Goal: Contribute content: Contribute content

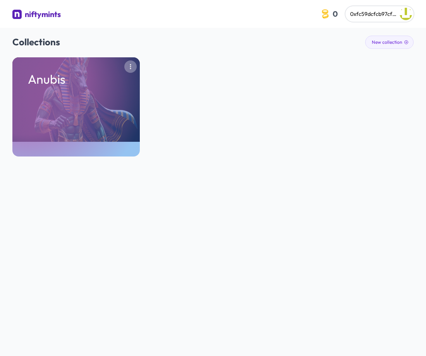
click at [133, 65] on icon "button" at bounding box center [131, 67] width 6 height 6
click at [293, 93] on div "Anubis Remove" at bounding box center [213, 106] width 402 height 99
click at [398, 43] on button "New collection" at bounding box center [390, 42] width 48 height 13
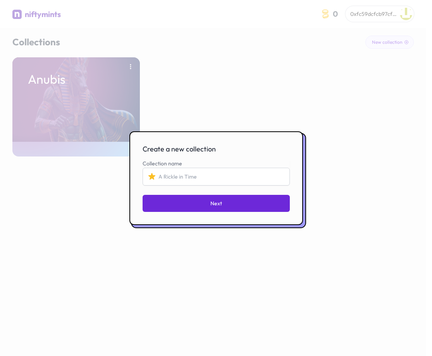
click at [241, 88] on div at bounding box center [216, 178] width 432 height 356
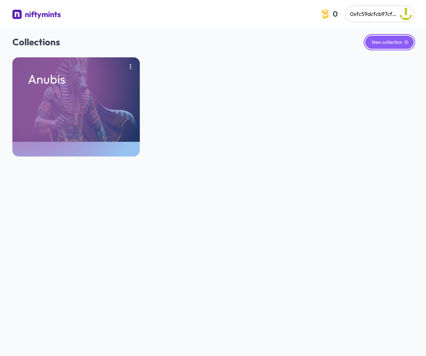
click at [383, 45] on button "New collection" at bounding box center [390, 42] width 48 height 13
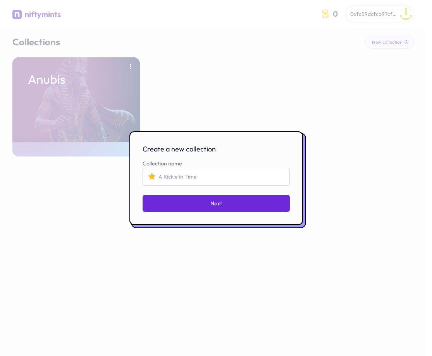
click at [324, 72] on div at bounding box center [216, 178] width 432 height 356
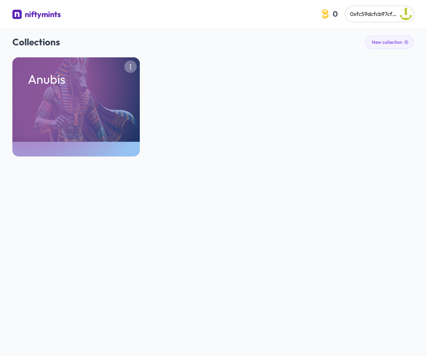
click at [129, 67] on icon "button" at bounding box center [131, 67] width 6 height 6
click at [183, 75] on div "Anubis Remove" at bounding box center [213, 106] width 402 height 99
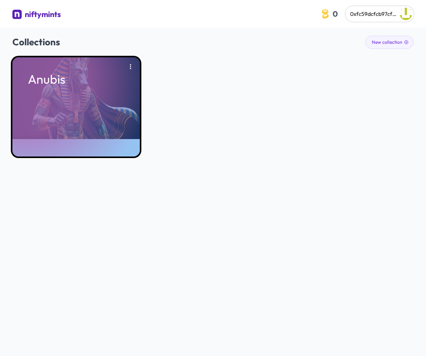
drag, startPoint x: 96, startPoint y: 114, endPoint x: 58, endPoint y: 113, distance: 37.6
click at [58, 113] on div "Anubis" at bounding box center [76, 106] width 128 height 99
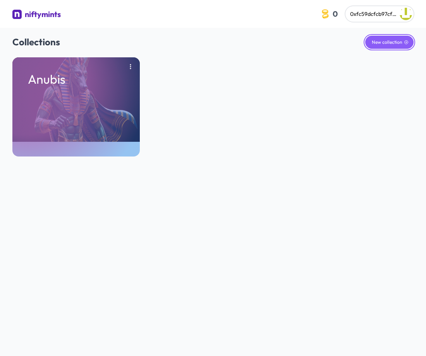
click at [391, 42] on button "New collection" at bounding box center [390, 42] width 48 height 13
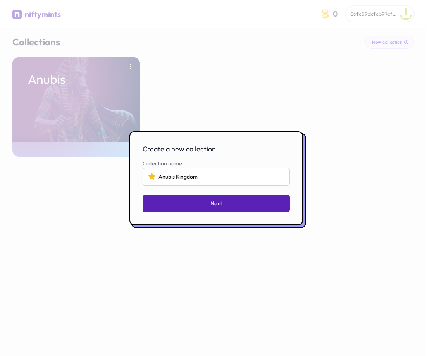
type input "Anubis Kingdom"
click at [232, 200] on button "Next" at bounding box center [216, 203] width 147 height 17
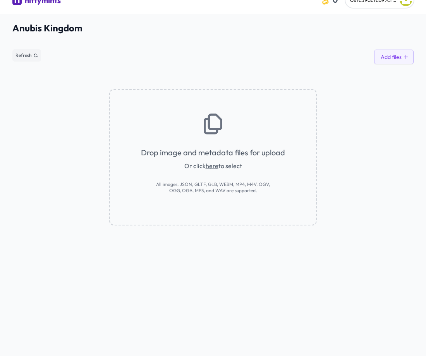
scroll to position [28, 0]
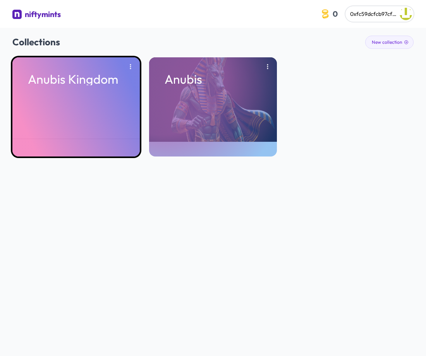
click at [103, 114] on div "Anubis Kingdom" at bounding box center [76, 106] width 128 height 99
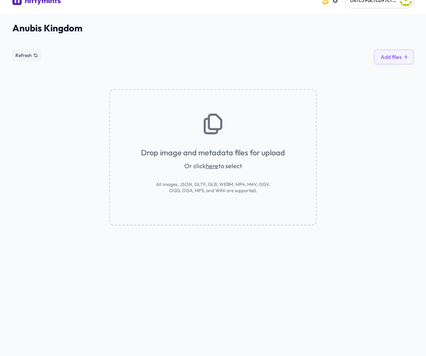
scroll to position [28, 0]
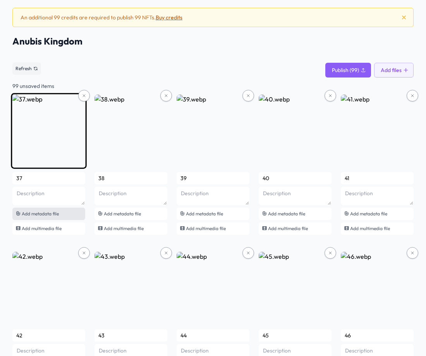
click at [59, 215] on span "Add metadata file" at bounding box center [40, 214] width 37 height 6
type input "#37"
click at [31, 228] on span "Add multimedia file" at bounding box center [42, 229] width 40 height 6
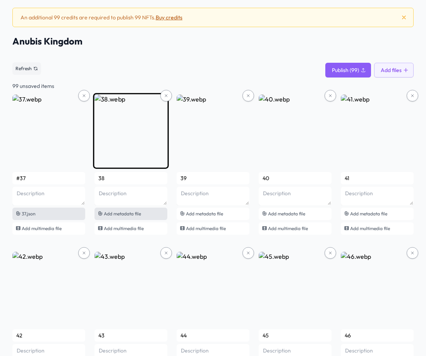
click at [143, 217] on div "Add metadata file" at bounding box center [131, 214] width 73 height 12
type input "#38"
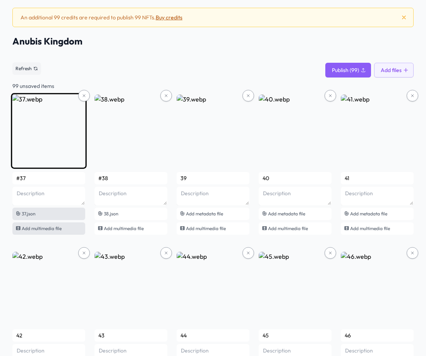
click at [53, 232] on div "Add multimedia file" at bounding box center [48, 228] width 73 height 12
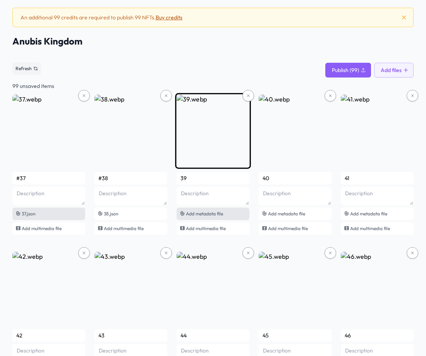
click at [192, 216] on span "Add metadata file" at bounding box center [204, 214] width 37 height 6
type input "#39"
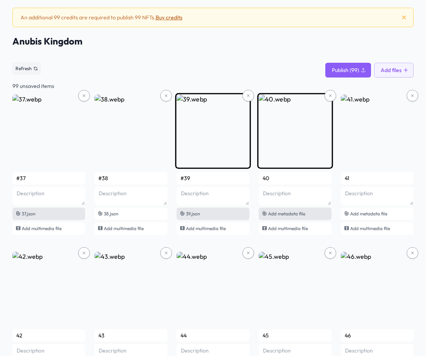
click at [297, 216] on span "Add metadata file" at bounding box center [286, 214] width 37 height 6
type input "#40"
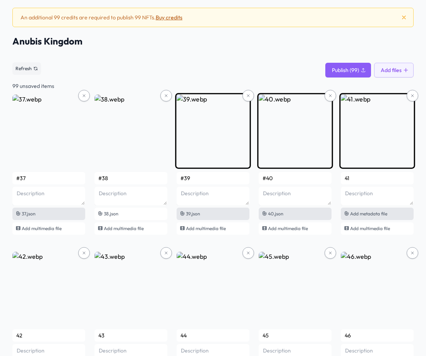
click at [373, 215] on span "Add metadata file" at bounding box center [368, 214] width 37 height 6
type input "#41"
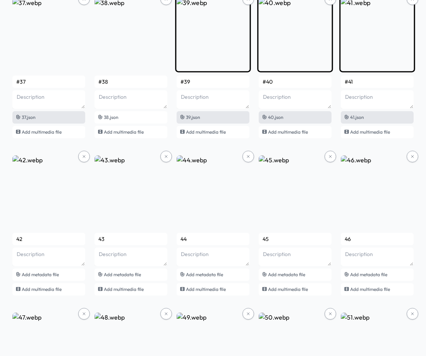
scroll to position [144, 0]
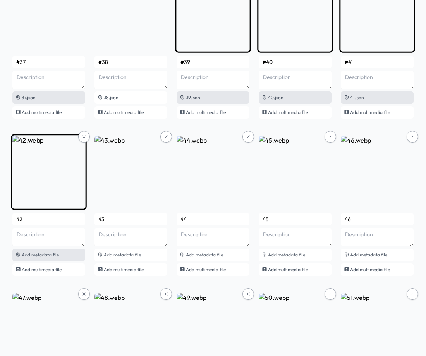
click at [57, 257] on span "Add metadata file" at bounding box center [40, 255] width 37 height 6
type input "#42"
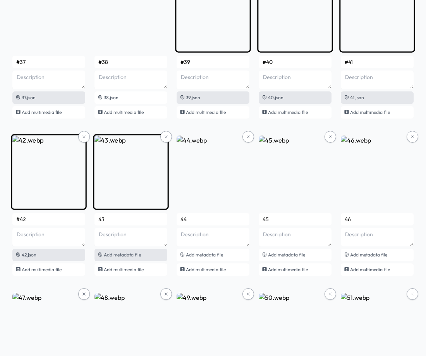
click at [129, 255] on span "Add metadata file" at bounding box center [122, 255] width 37 height 6
type input "#43"
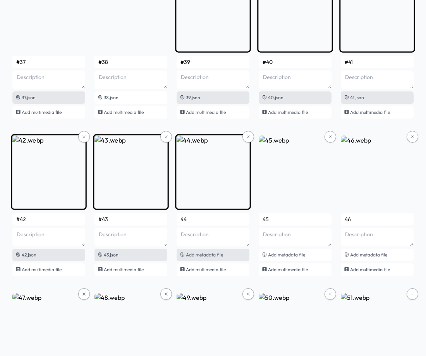
click at [212, 258] on div "Add metadata file" at bounding box center [213, 255] width 73 height 12
type input "#44"
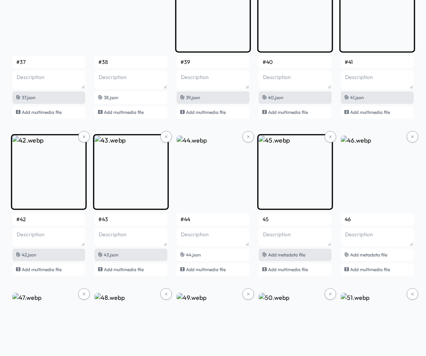
click at [290, 255] on span "Add metadata file" at bounding box center [286, 255] width 37 height 6
type input "#45"
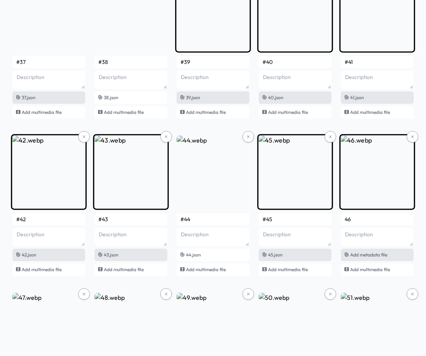
click at [366, 256] on span "Add metadata file" at bounding box center [368, 255] width 37 height 6
type input "#46"
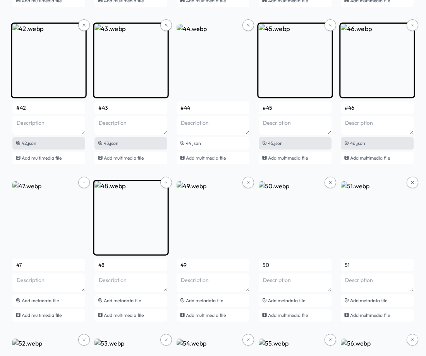
scroll to position [260, 0]
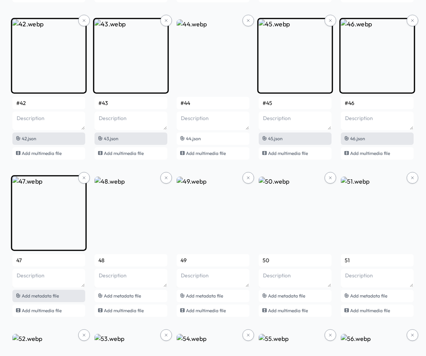
click at [56, 298] on span "Add metadata file" at bounding box center [40, 296] width 37 height 6
type input "#47"
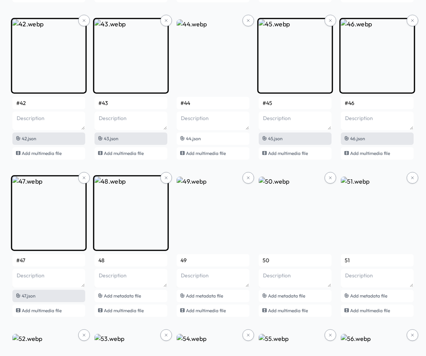
click at [110, 260] on input "48" at bounding box center [131, 260] width 73 height 12
click at [133, 295] on span "Add metadata file" at bounding box center [122, 296] width 37 height 6
type input "#48"
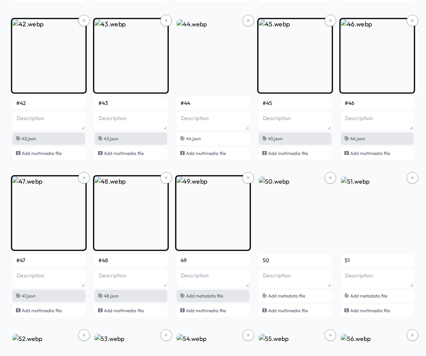
click at [219, 297] on span "Add metadata file" at bounding box center [204, 296] width 37 height 6
type input "#49"
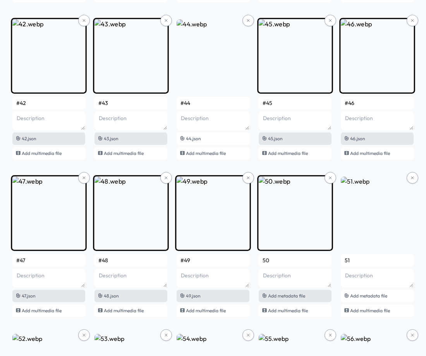
click at [288, 299] on div "Add metadata file" at bounding box center [295, 296] width 73 height 12
type input "#50"
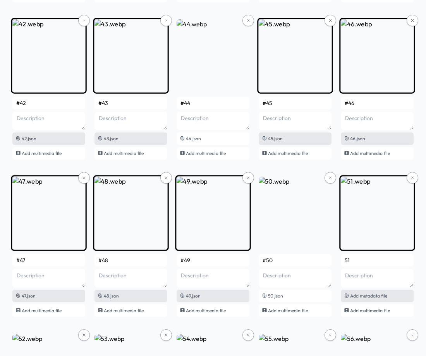
click at [382, 293] on span "Add metadata file" at bounding box center [368, 296] width 37 height 6
type input "#51"
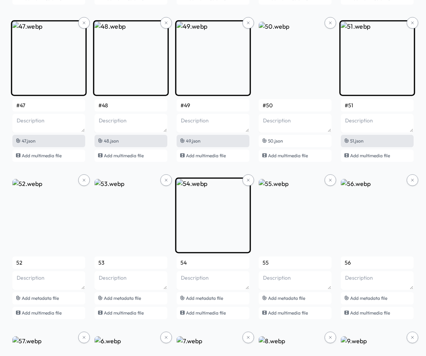
scroll to position [493, 0]
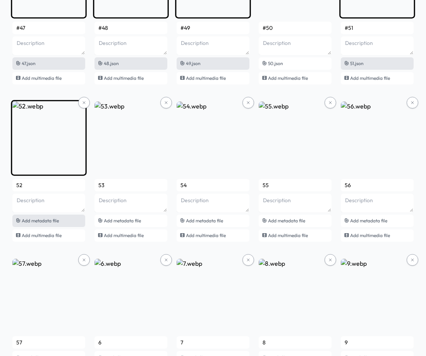
click at [53, 221] on span "Add metadata file" at bounding box center [40, 221] width 37 height 6
type input "#52"
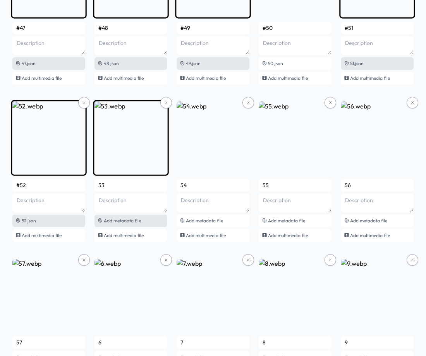
click at [126, 223] on span "Add metadata file" at bounding box center [122, 221] width 37 height 6
type input "#53"
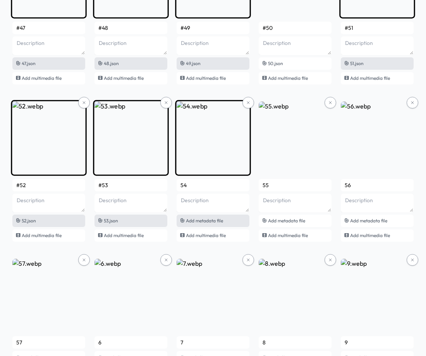
click at [205, 222] on span "Add metadata file" at bounding box center [204, 221] width 37 height 6
type input "#54"
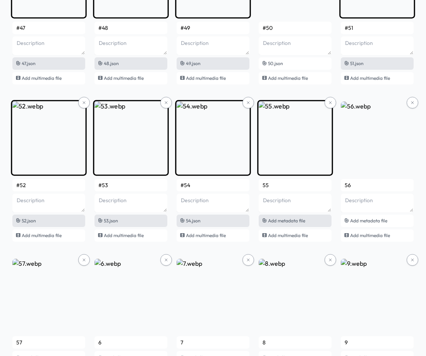
click at [291, 219] on span "Add metadata file" at bounding box center [286, 221] width 37 height 6
type input "#55"
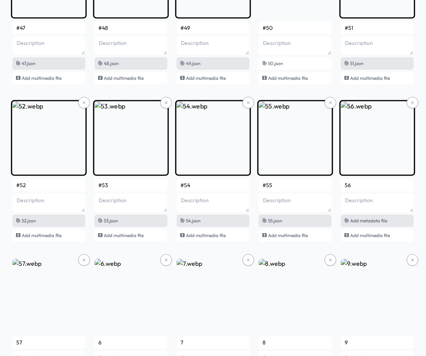
click at [390, 219] on div "Add metadata file" at bounding box center [377, 221] width 73 height 12
type input "#56"
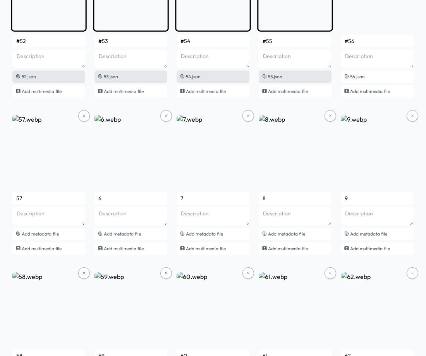
scroll to position [648, 0]
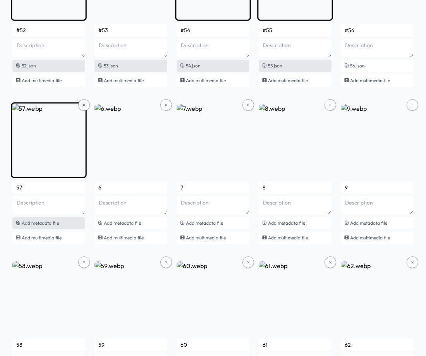
click at [52, 222] on span "Add metadata file" at bounding box center [40, 223] width 37 height 6
type input "#57"
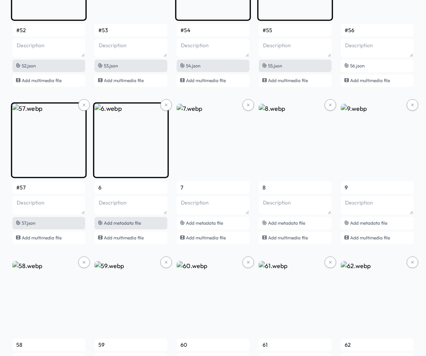
click at [131, 226] on span "Add metadata file" at bounding box center [122, 223] width 37 height 6
type input "#6"
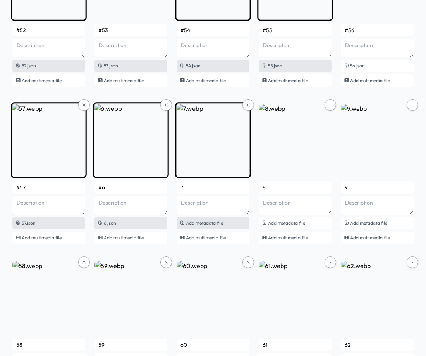
click at [201, 224] on span "Add metadata file" at bounding box center [204, 223] width 37 height 6
type input "#7"
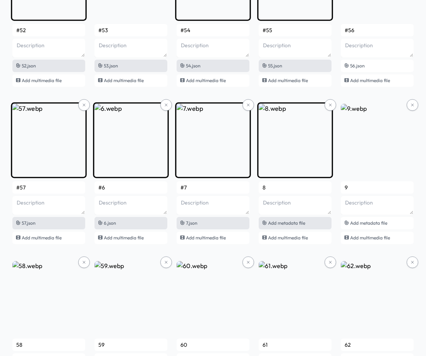
click at [270, 224] on span "Add metadata file" at bounding box center [286, 223] width 37 height 6
type input "#8"
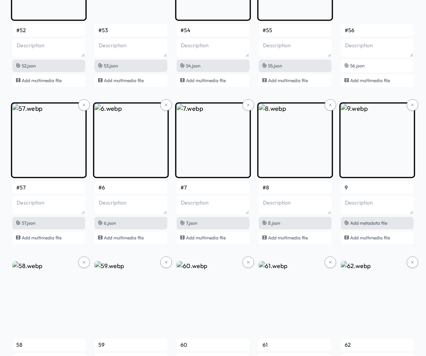
click at [351, 222] on span "Add metadata file" at bounding box center [368, 223] width 37 height 6
type input "#9"
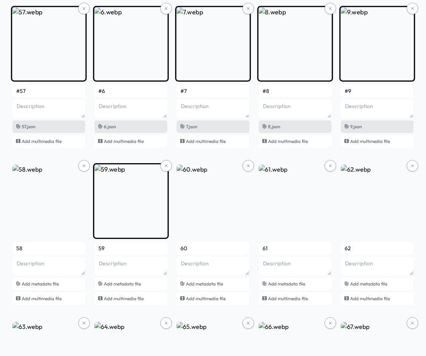
scroll to position [764, 0]
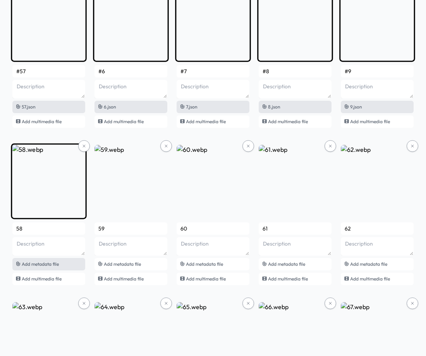
click at [47, 263] on span "Add metadata file" at bounding box center [40, 264] width 37 height 6
type input "#58"
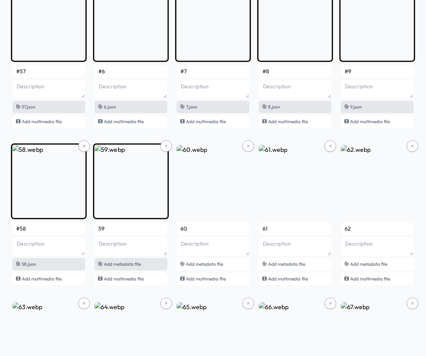
click at [128, 268] on div "Add metadata file" at bounding box center [131, 264] width 73 height 12
type input "#59"
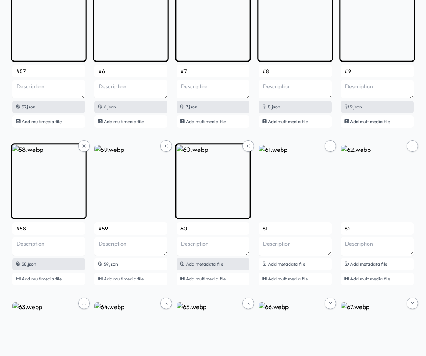
click at [212, 265] on span "Add metadata file" at bounding box center [204, 264] width 37 height 6
type input "#60"
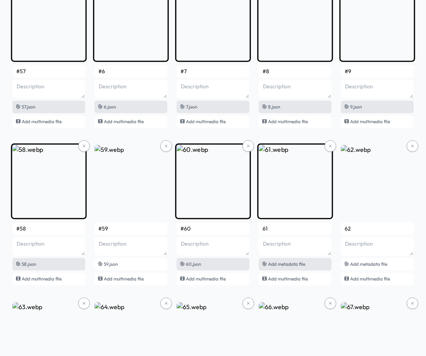
click at [288, 266] on span "Add metadata file" at bounding box center [286, 264] width 37 height 6
type input "#61"
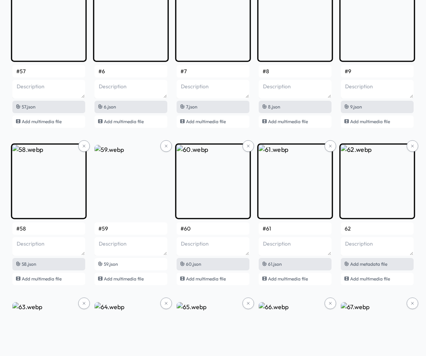
click at [370, 266] on span "Add metadata file" at bounding box center [368, 264] width 37 height 6
type input "#62"
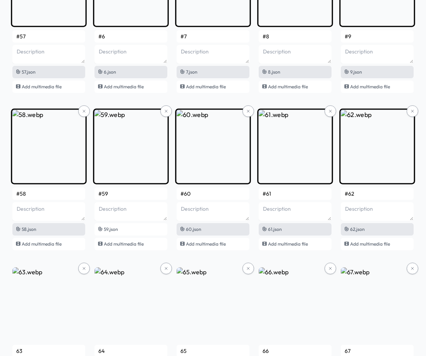
scroll to position [919, 0]
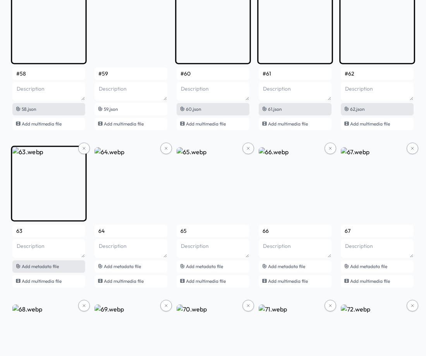
click at [50, 267] on span "Add metadata file" at bounding box center [40, 267] width 37 height 6
type input "#63"
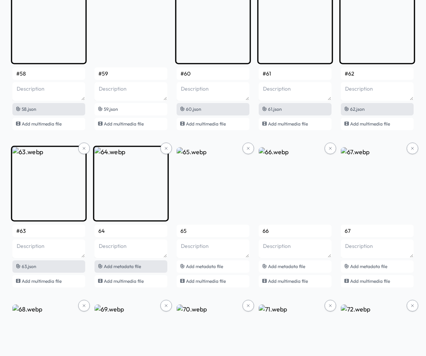
click at [120, 267] on span "Add metadata file" at bounding box center [122, 267] width 37 height 6
type input "#64"
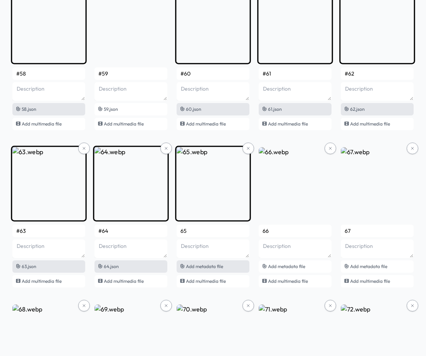
click at [188, 267] on span "Add metadata file" at bounding box center [204, 267] width 37 height 6
type input "#65"
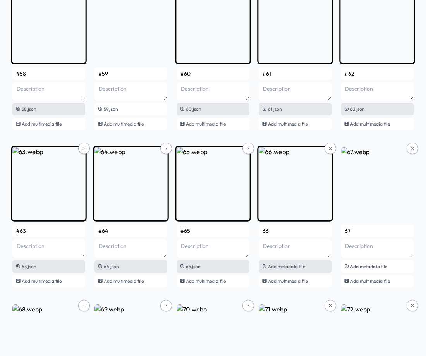
click at [295, 269] on div "Add metadata file" at bounding box center [295, 266] width 73 height 12
type input "#66"
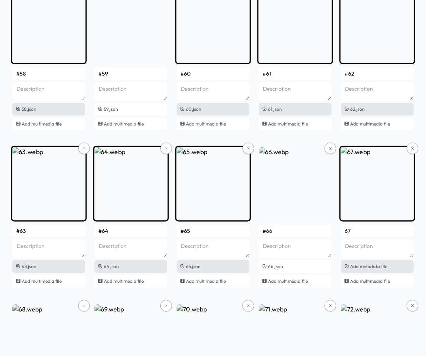
click at [352, 267] on span "Add metadata file" at bounding box center [368, 267] width 37 height 6
type input "#67"
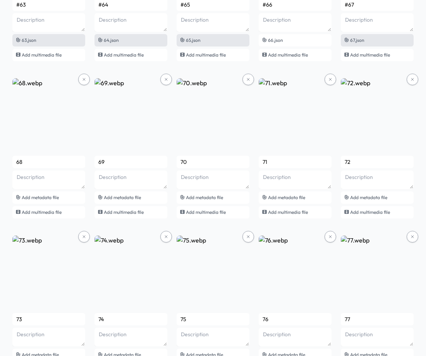
scroll to position [1152, 0]
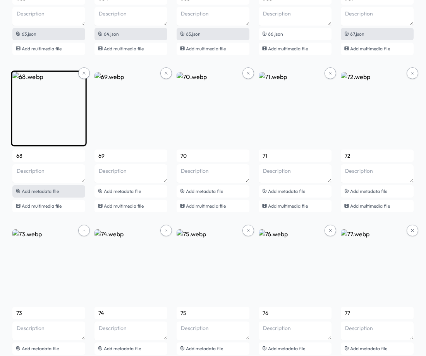
click at [51, 192] on span "Add metadata file" at bounding box center [40, 191] width 37 height 6
type input "#68"
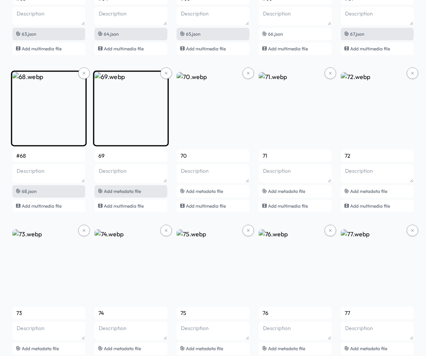
click at [116, 192] on span "Add metadata file" at bounding box center [122, 191] width 37 height 6
type input "#69"
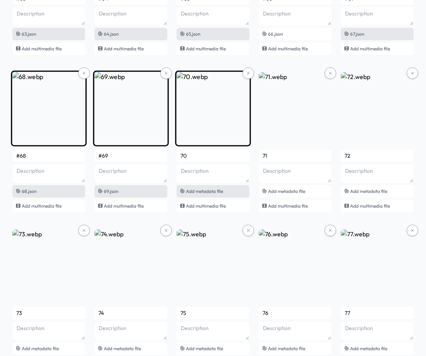
click at [204, 192] on span "Add metadata file" at bounding box center [204, 191] width 37 height 6
type input "#70"
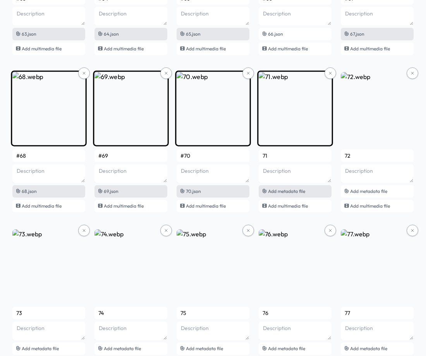
click at [288, 193] on span "Add metadata file" at bounding box center [286, 191] width 37 height 6
type input "#71"
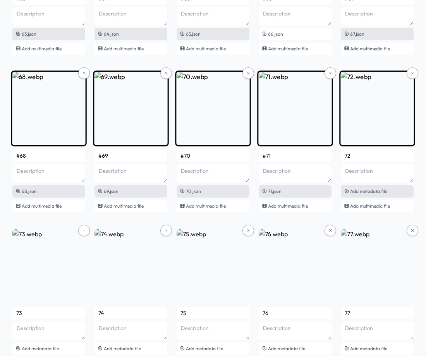
click at [379, 192] on span "Add metadata file" at bounding box center [368, 191] width 37 height 6
type input "#72"
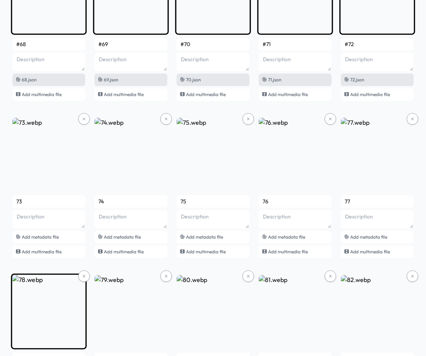
scroll to position [1268, 0]
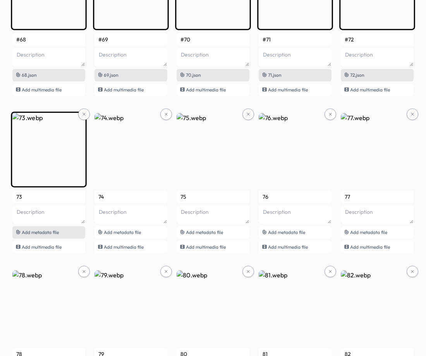
click at [45, 236] on div "Add metadata file" at bounding box center [48, 232] width 73 height 12
type input "#73"
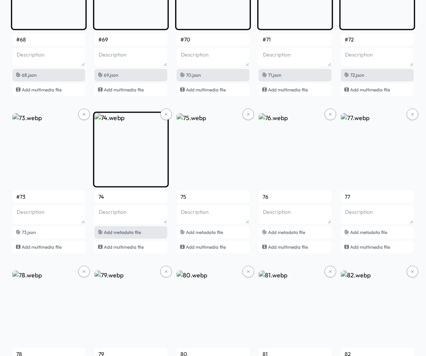
click at [121, 232] on span "Add metadata file" at bounding box center [122, 232] width 37 height 6
type input "#74"
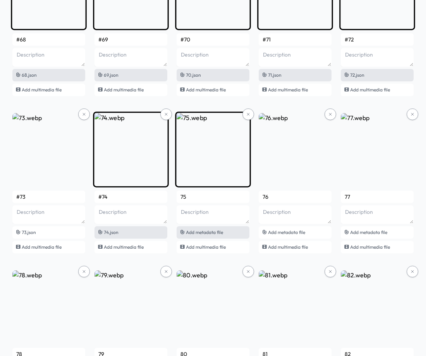
click at [206, 233] on span "Add metadata file" at bounding box center [204, 232] width 37 height 6
type input "#75"
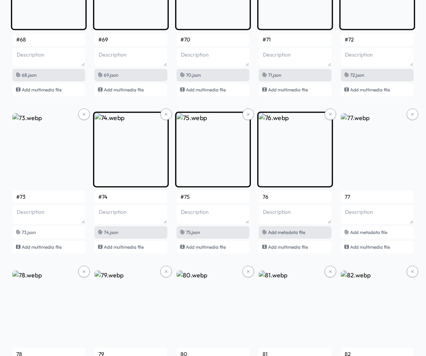
click at [295, 234] on span "Add metadata file" at bounding box center [286, 232] width 37 height 6
type input "#76"
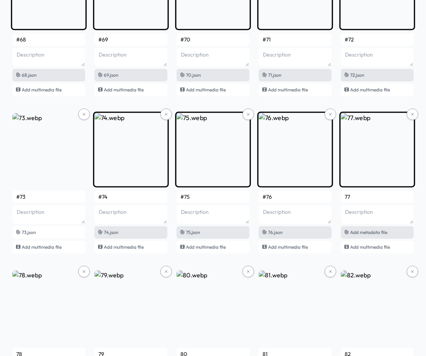
click at [376, 235] on span "Add metadata file" at bounding box center [368, 232] width 37 height 6
type input "#77"
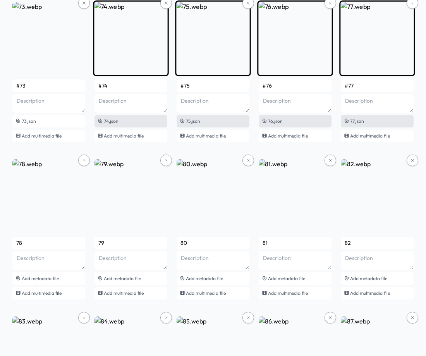
scroll to position [1385, 0]
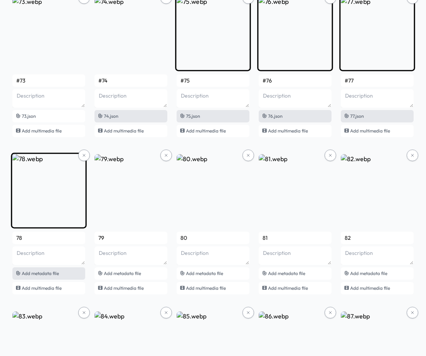
click at [38, 272] on span "Add metadata file" at bounding box center [40, 274] width 37 height 6
type input "#78"
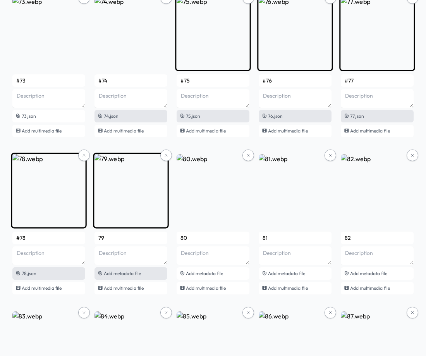
click at [131, 273] on span "Add metadata file" at bounding box center [122, 274] width 37 height 6
type input "#79"
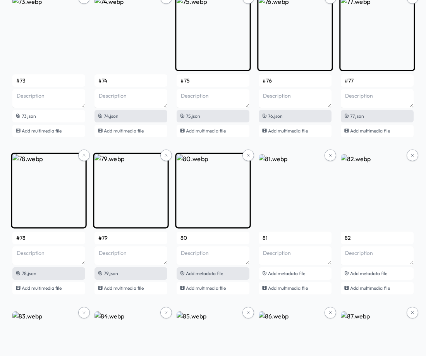
click at [207, 276] on span "Add metadata file" at bounding box center [204, 274] width 37 height 6
type input "#80"
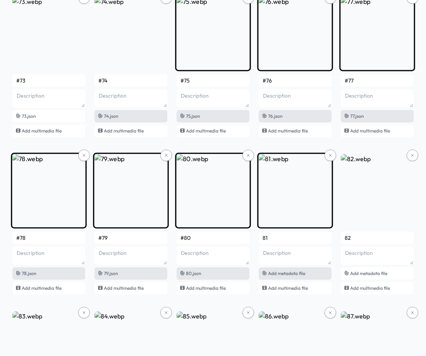
click at [288, 276] on span "Add metadata file" at bounding box center [286, 274] width 37 height 6
type input "#81"
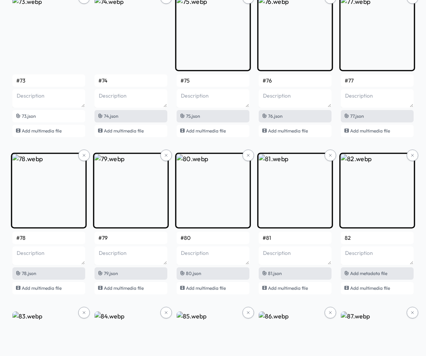
click at [383, 272] on span "Add metadata file" at bounding box center [368, 274] width 37 height 6
type input "#82"
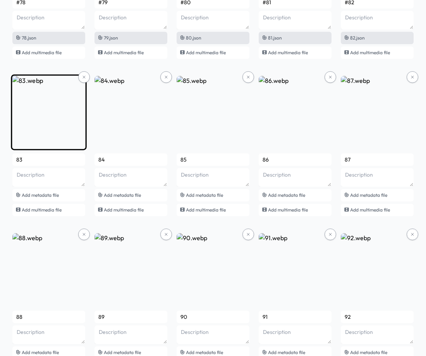
scroll to position [1617, 0]
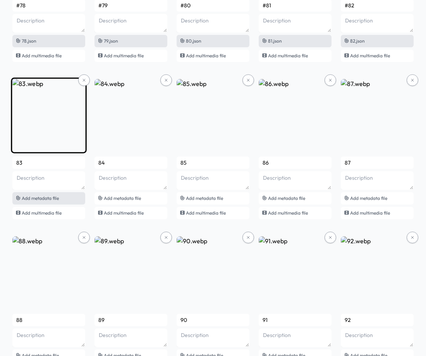
click at [46, 201] on span "Add metadata file" at bounding box center [40, 198] width 37 height 6
type input "#83"
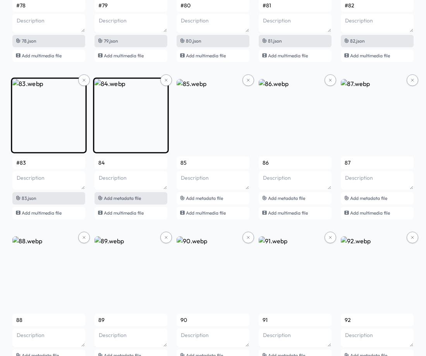
click at [124, 201] on span "Add metadata file" at bounding box center [122, 198] width 37 height 6
type input "#84"
click at [39, 199] on div "83.json" at bounding box center [48, 198] width 73 height 12
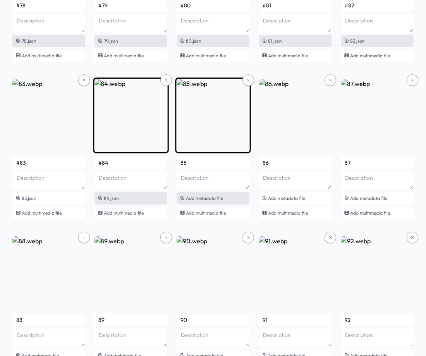
click at [207, 199] on span "Add metadata file" at bounding box center [204, 198] width 37 height 6
type input "#85"
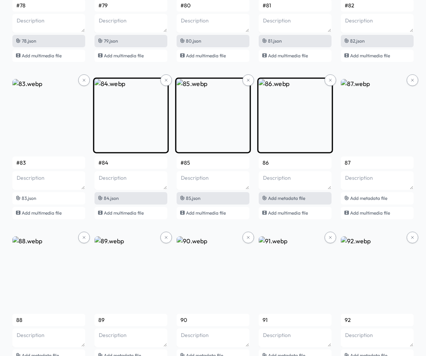
click at [299, 198] on span "Add metadata file" at bounding box center [286, 198] width 37 height 6
type input "#86"
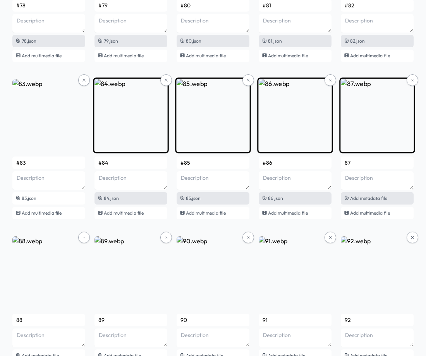
click at [362, 199] on span "Add metadata file" at bounding box center [368, 198] width 37 height 6
type input "#87"
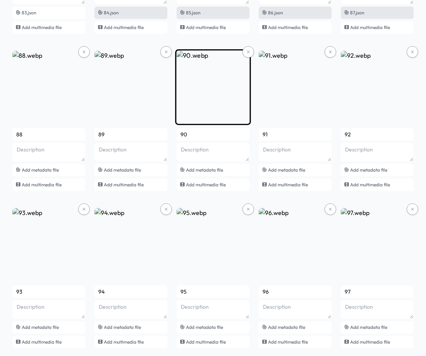
scroll to position [1850, 0]
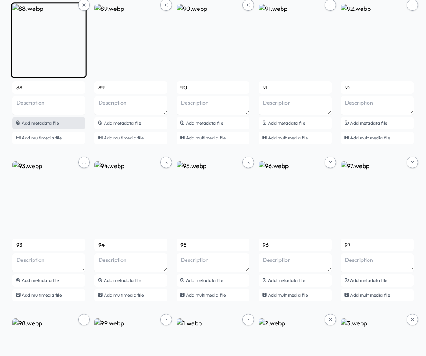
click at [43, 123] on span "Add metadata file" at bounding box center [40, 123] width 37 height 6
type input "#88"
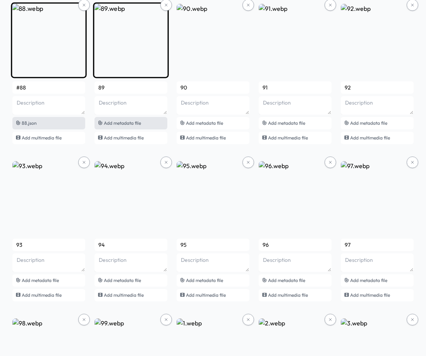
click at [128, 126] on span "Add metadata file" at bounding box center [122, 123] width 37 height 6
type input "#89"
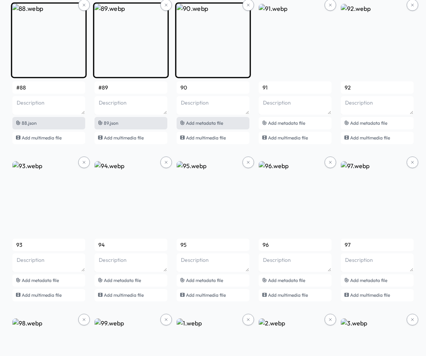
click at [201, 124] on span "Add metadata file" at bounding box center [204, 123] width 37 height 6
type input "#90"
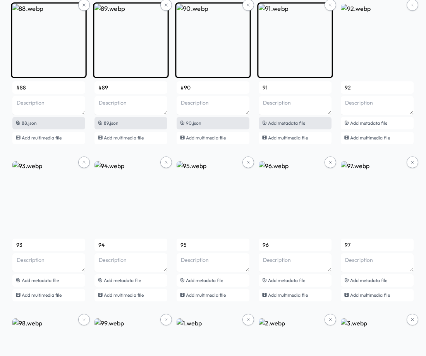
click at [294, 123] on span "Add metadata file" at bounding box center [286, 123] width 37 height 6
type input "#91"
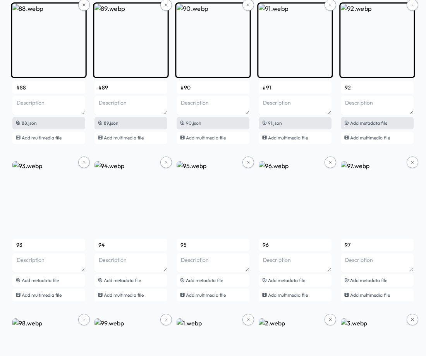
click at [378, 123] on span "Add metadata file" at bounding box center [368, 123] width 37 height 6
type input "#92"
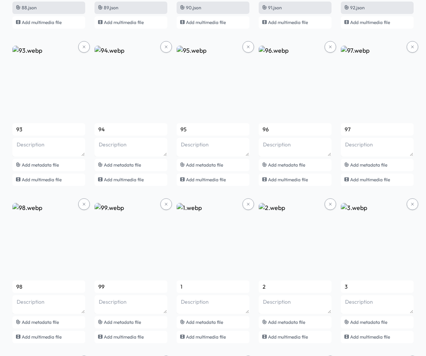
scroll to position [1966, 0]
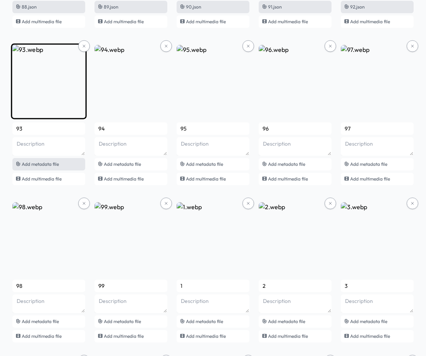
click at [60, 165] on div "Add metadata file" at bounding box center [48, 164] width 73 height 12
type input "#93"
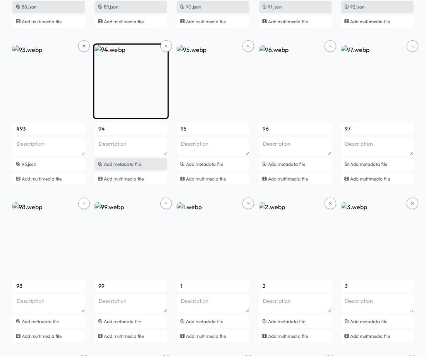
click at [136, 164] on span "Add metadata file" at bounding box center [122, 164] width 37 height 6
type input "#94"
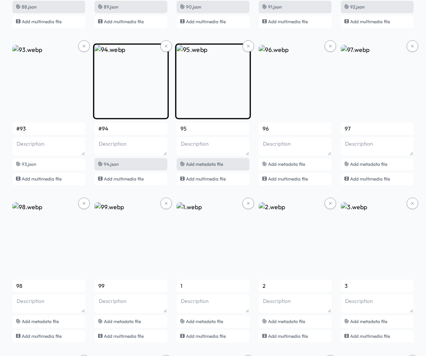
click at [212, 162] on span "Add metadata file" at bounding box center [204, 164] width 37 height 6
type input "#95"
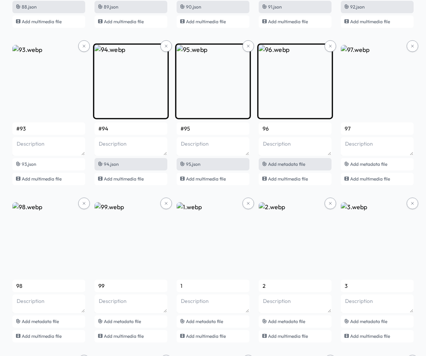
click at [273, 166] on span "Add metadata file" at bounding box center [286, 164] width 37 height 6
type input "#96"
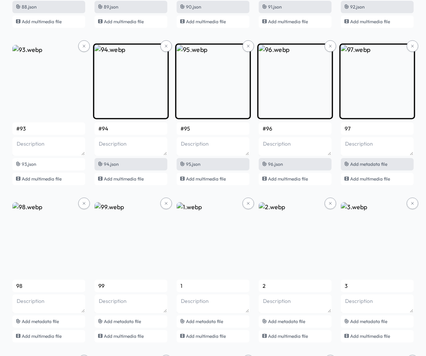
click at [364, 162] on span "Add metadata file" at bounding box center [368, 164] width 37 height 6
type input "#97"
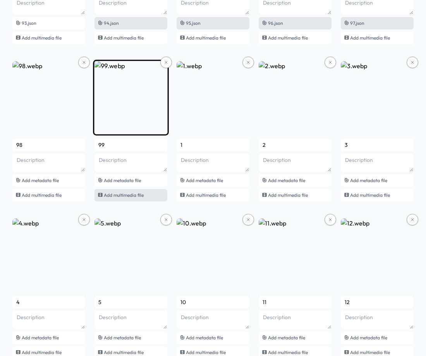
scroll to position [2121, 0]
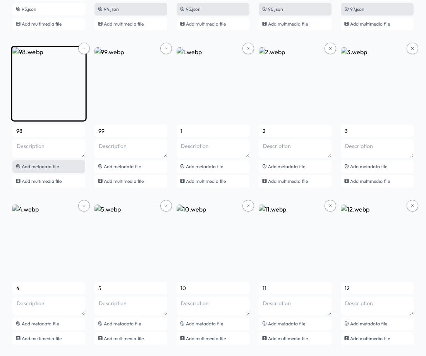
click at [51, 165] on span "Add metadata file" at bounding box center [40, 167] width 37 height 6
type input "#98"
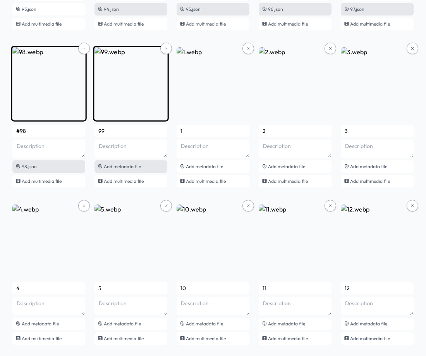
click at [123, 166] on span "Add metadata file" at bounding box center [122, 167] width 37 height 6
type input "#99"
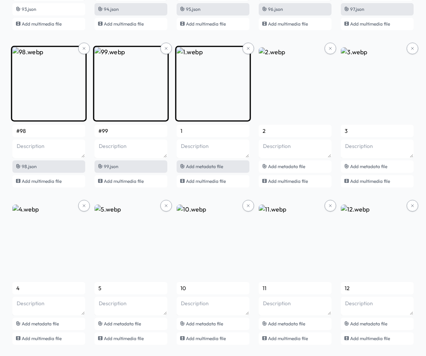
click at [231, 167] on div "Add metadata file" at bounding box center [213, 166] width 73 height 12
type input "#1"
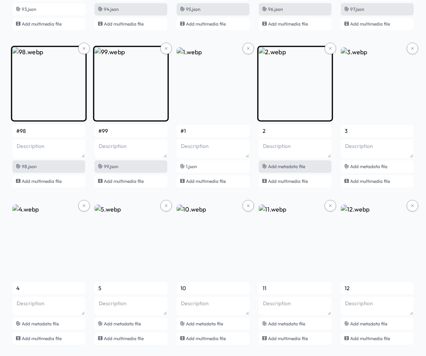
click at [291, 163] on div "Add metadata file" at bounding box center [295, 166] width 73 height 12
type input "#2"
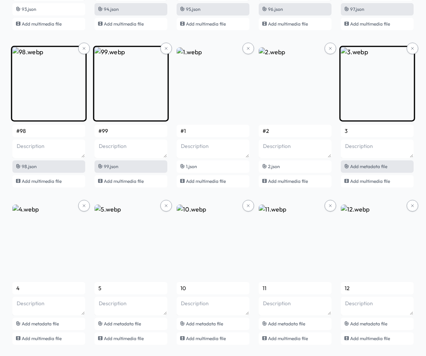
click at [376, 164] on span "Add metadata file" at bounding box center [368, 167] width 37 height 6
type input "#3"
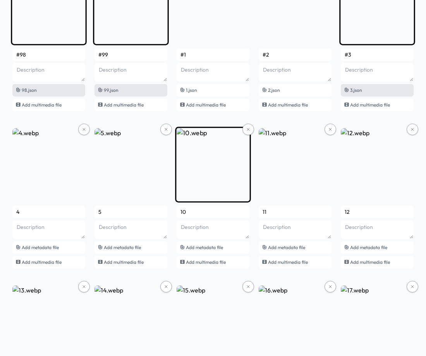
scroll to position [2199, 0]
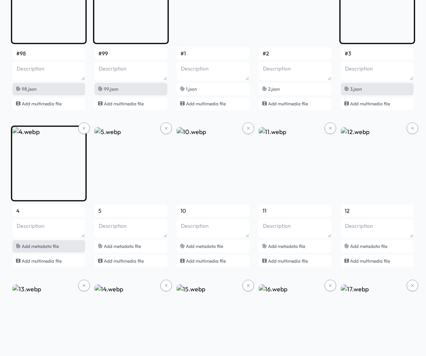
click at [56, 246] on span "Add metadata file" at bounding box center [40, 246] width 37 height 6
type input "#4"
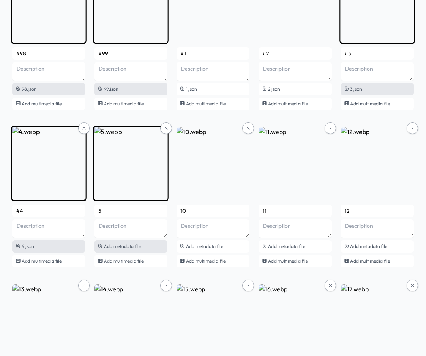
click at [116, 250] on div "Add metadata file" at bounding box center [131, 246] width 73 height 12
type input "#5"
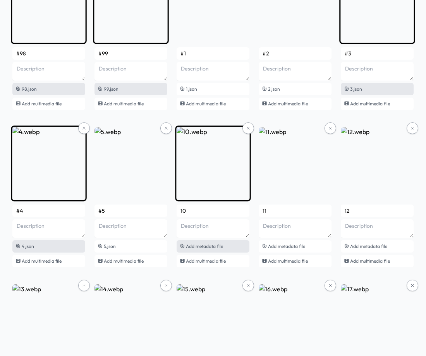
click at [207, 247] on span "Add metadata file" at bounding box center [204, 246] width 37 height 6
type input "#10"
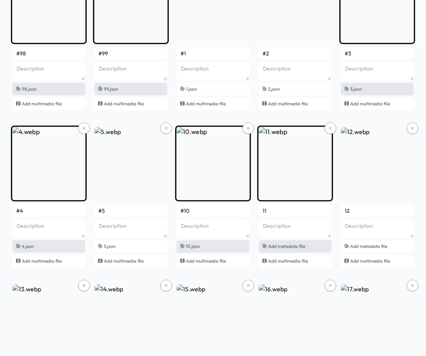
click at [278, 249] on span "Add metadata file" at bounding box center [286, 246] width 37 height 6
type input "#11"
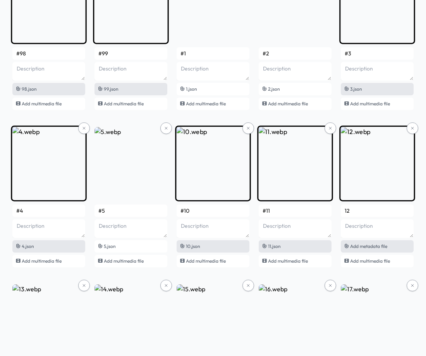
click at [363, 246] on span "Add metadata file" at bounding box center [368, 246] width 37 height 6
type input "#12"
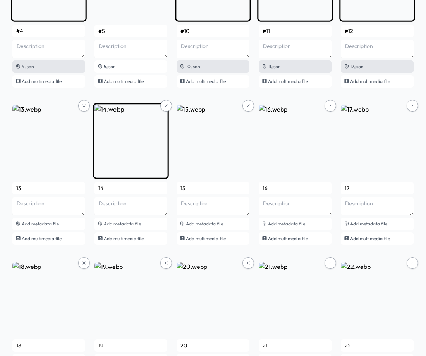
scroll to position [2392, 0]
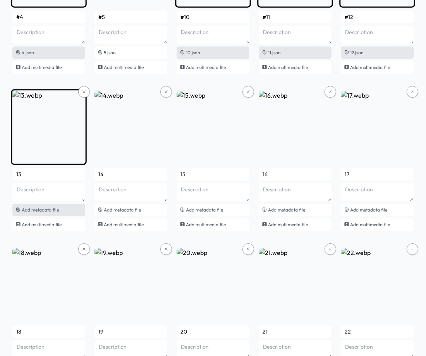
click at [38, 209] on span "Add metadata file" at bounding box center [40, 210] width 37 height 6
type input "#13"
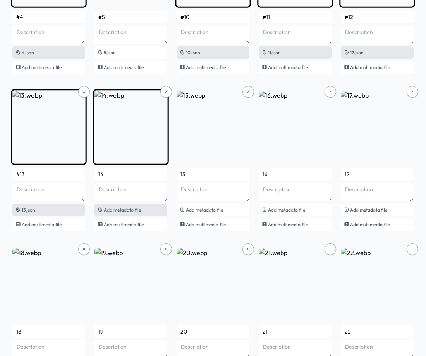
click at [127, 212] on span "Add metadata file" at bounding box center [122, 210] width 37 height 6
type input "#14"
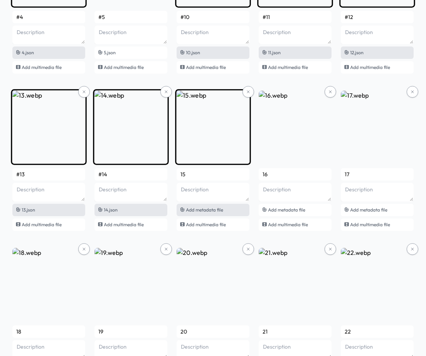
click at [219, 210] on span "Add metadata file" at bounding box center [204, 210] width 37 height 6
type input "#15"
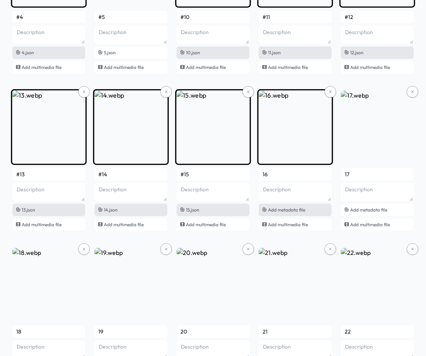
click at [301, 214] on div "Add metadata file" at bounding box center [295, 210] width 73 height 12
type input "#16"
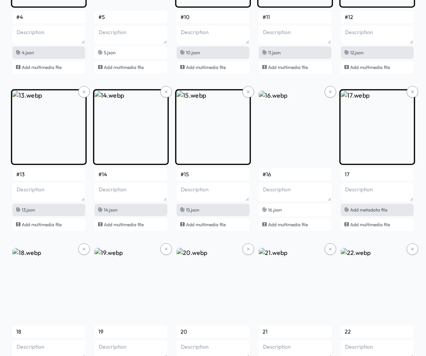
click at [356, 209] on span "Add metadata file" at bounding box center [368, 210] width 37 height 6
type input "#17"
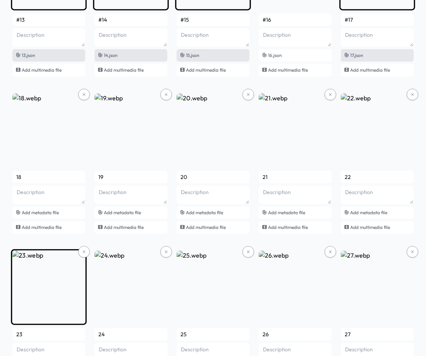
scroll to position [2547, 0]
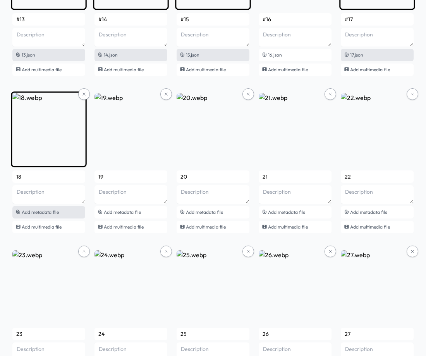
click at [52, 216] on div "Add metadata file" at bounding box center [48, 212] width 73 height 12
type input "#18"
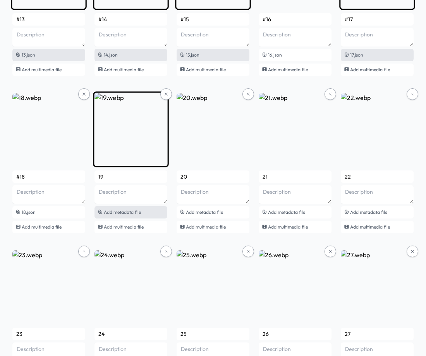
click at [137, 214] on span "Add metadata file" at bounding box center [122, 212] width 37 height 6
type input "#19"
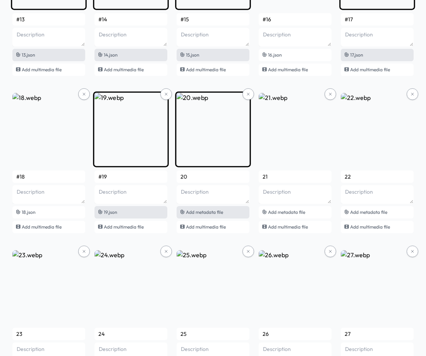
click at [203, 213] on span "Add metadata file" at bounding box center [204, 212] width 37 height 6
type input "#20"
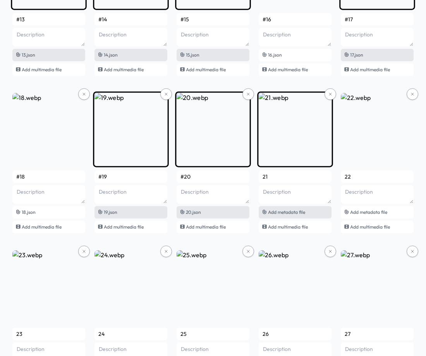
click at [294, 214] on span "Add metadata file" at bounding box center [286, 212] width 37 height 6
type input "#21"
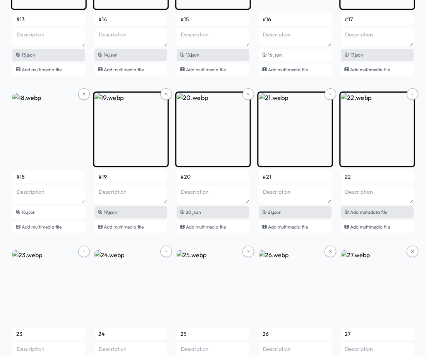
click at [379, 215] on div "Add metadata file" at bounding box center [377, 212] width 73 height 12
type input "#22"
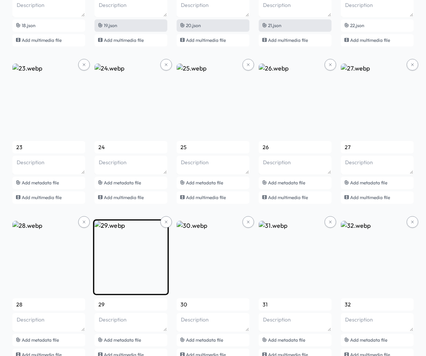
scroll to position [2741, 0]
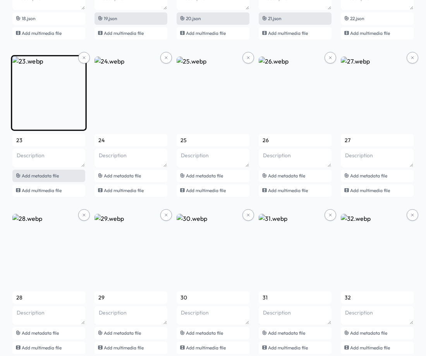
click at [39, 178] on span "Add metadata file" at bounding box center [40, 176] width 37 height 6
type input "#23"
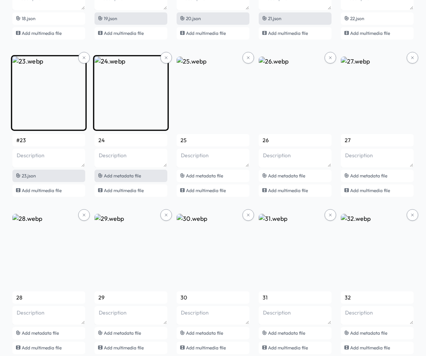
click at [114, 175] on span "Add metadata file" at bounding box center [122, 176] width 37 height 6
type input "#24"
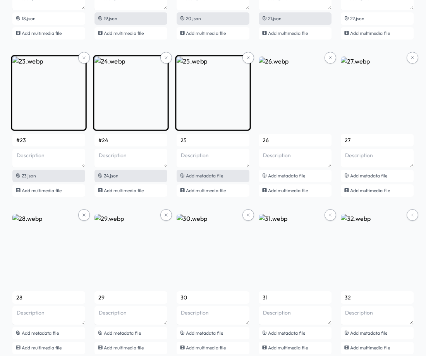
click at [210, 178] on span "Add metadata file" at bounding box center [204, 176] width 37 height 6
type input "#25"
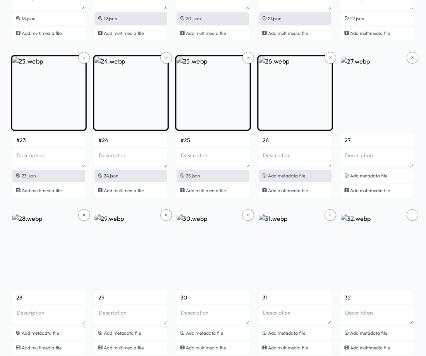
click at [295, 176] on span "Add metadata file" at bounding box center [286, 176] width 37 height 6
type input "#26"
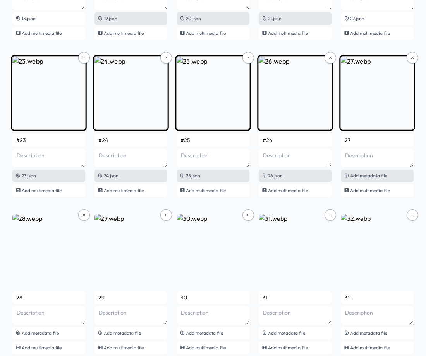
click at [367, 177] on span "Add metadata file" at bounding box center [368, 176] width 37 height 6
type input "#27"
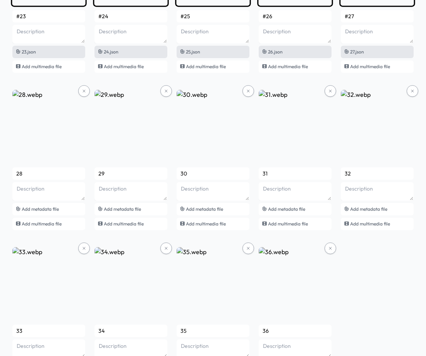
scroll to position [2921, 0]
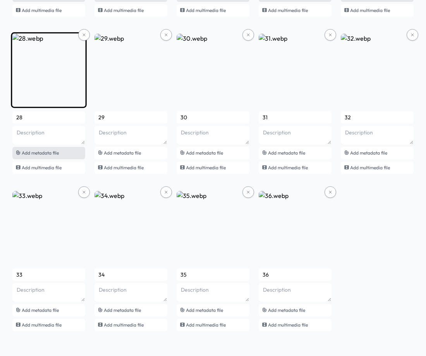
click at [46, 154] on span "Add metadata file" at bounding box center [40, 153] width 37 height 6
type input "#28"
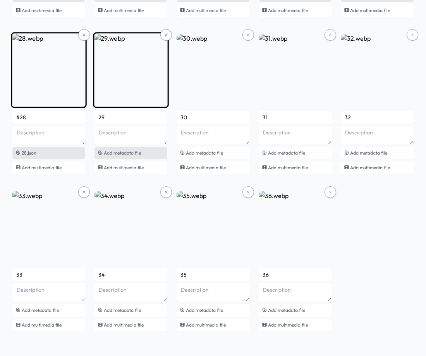
click at [128, 152] on span "Add metadata file" at bounding box center [122, 153] width 37 height 6
type input "#29"
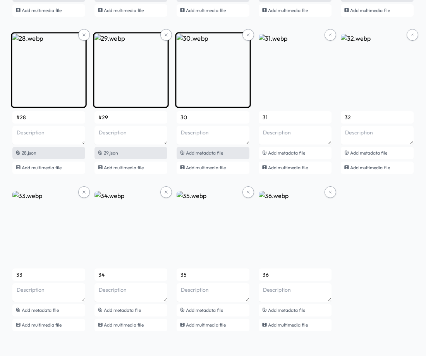
click at [195, 152] on span "Add metadata file" at bounding box center [204, 153] width 37 height 6
type input "#30"
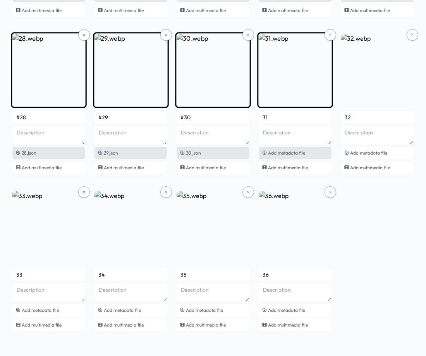
click at [295, 154] on span "Add metadata file" at bounding box center [286, 153] width 37 height 6
type input "#31"
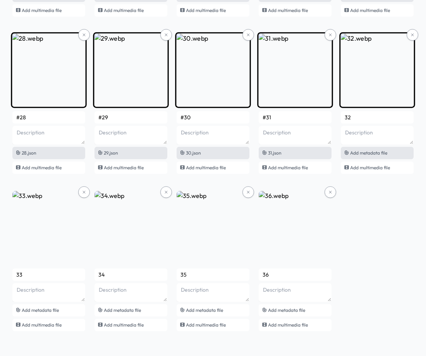
click at [371, 153] on span "Add metadata file" at bounding box center [368, 153] width 37 height 6
type input "#32"
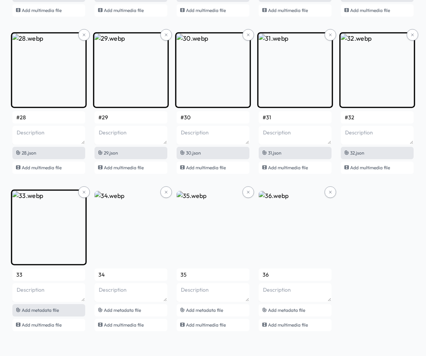
click at [46, 313] on span "Add metadata file" at bounding box center [40, 310] width 37 height 6
type input "#33"
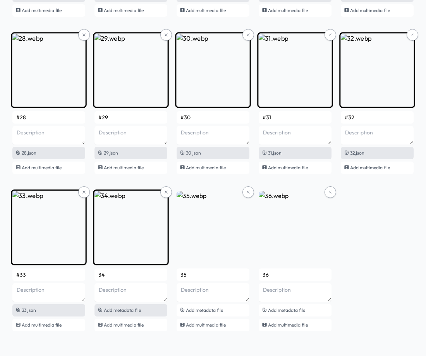
click at [118, 311] on span "Add metadata file" at bounding box center [122, 310] width 37 height 6
type input "#34"
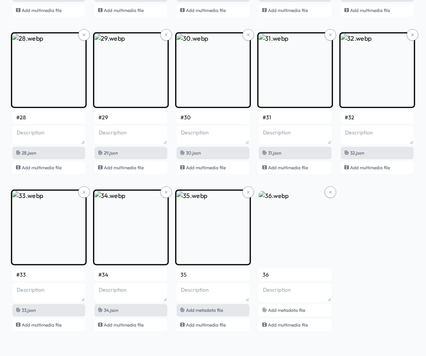
click at [217, 311] on span "Add metadata file" at bounding box center [204, 310] width 37 height 6
type input "#35"
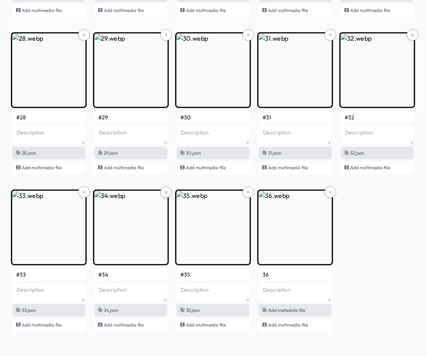
click at [285, 310] on span "Add metadata file" at bounding box center [286, 310] width 37 height 6
type input "#36"
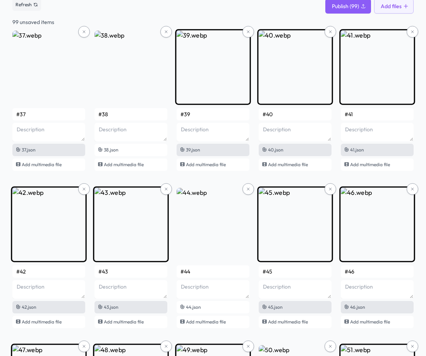
scroll to position [0, 0]
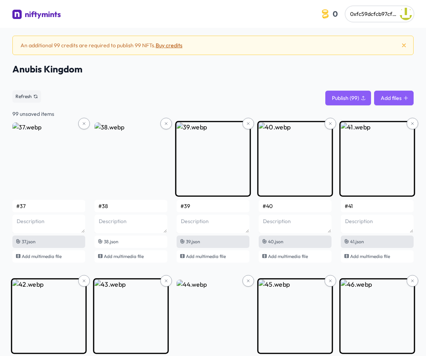
click at [399, 98] on button "Add files" at bounding box center [394, 98] width 40 height 15
click at [394, 98] on button "Add files" at bounding box center [394, 98] width 40 height 15
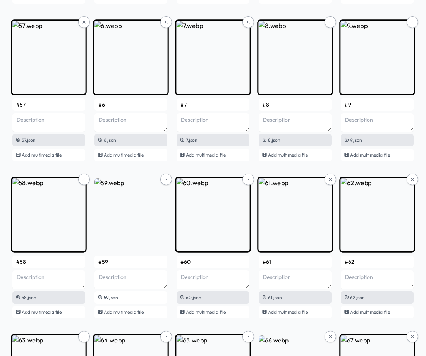
scroll to position [736, 0]
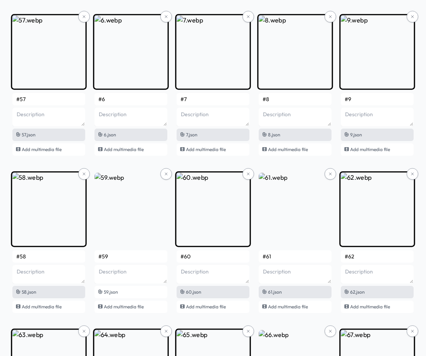
click at [284, 131] on div "8.json" at bounding box center [295, 135] width 73 height 12
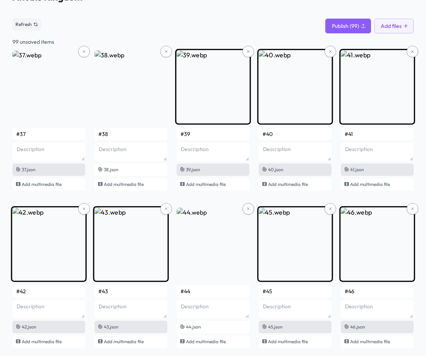
scroll to position [0, 0]
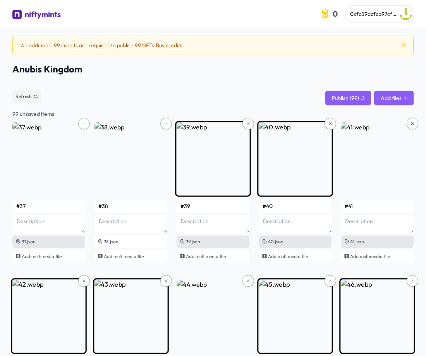
click at [386, 101] on button "Add files" at bounding box center [394, 98] width 40 height 15
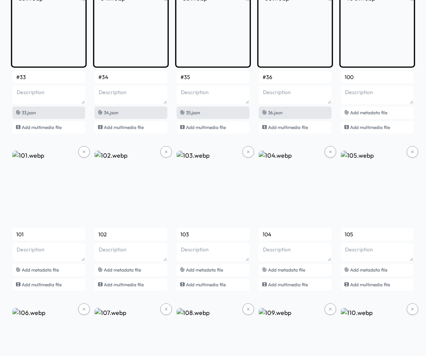
scroll to position [3100, 0]
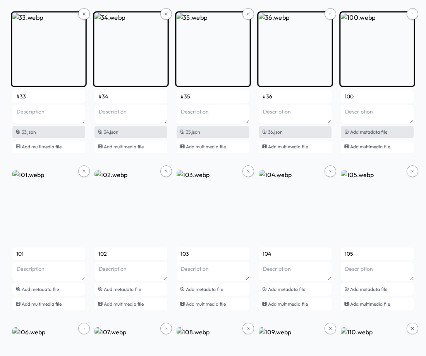
click at [382, 131] on span "Add metadata file" at bounding box center [368, 132] width 37 height 6
type input "#1"
type textarea "Anubis 2nd Gen Collection"
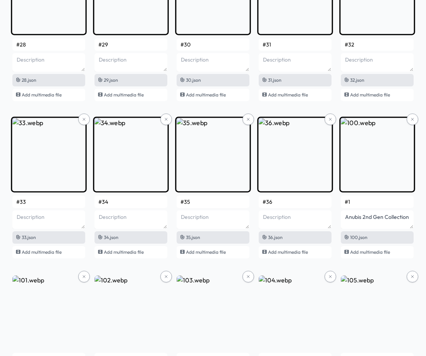
scroll to position [2983, 0]
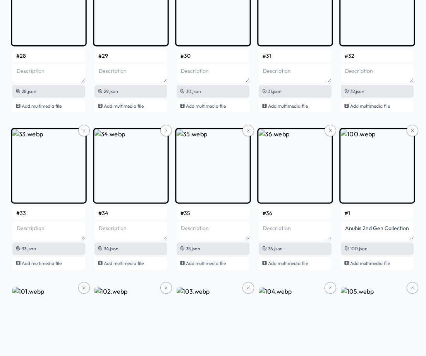
click at [367, 215] on input "#1" at bounding box center [377, 213] width 73 height 12
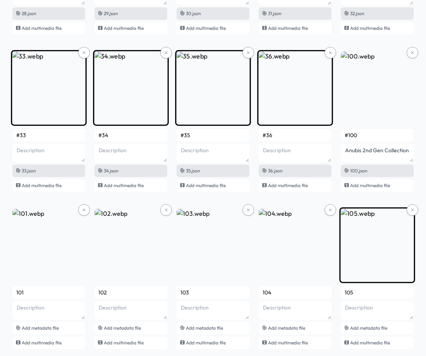
scroll to position [3061, 0]
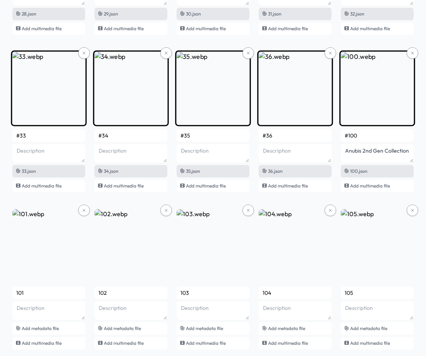
type input "#100"
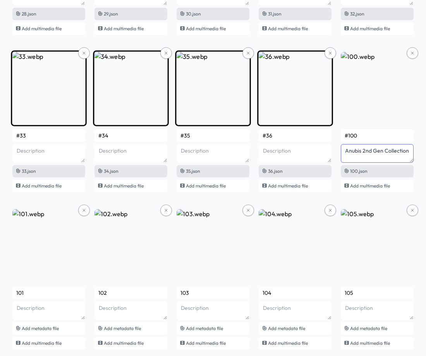
drag, startPoint x: 345, startPoint y: 151, endPoint x: 426, endPoint y: 148, distance: 80.7
click at [364, 156] on textarea "Anubis 2nd Gen Collection" at bounding box center [377, 153] width 73 height 19
click at [371, 157] on textarea "Anubis 2nd Gen Collection" at bounding box center [377, 153] width 73 height 19
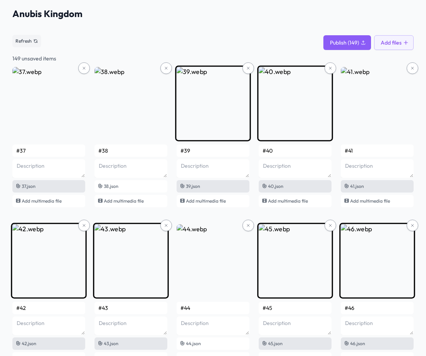
scroll to position [0, 0]
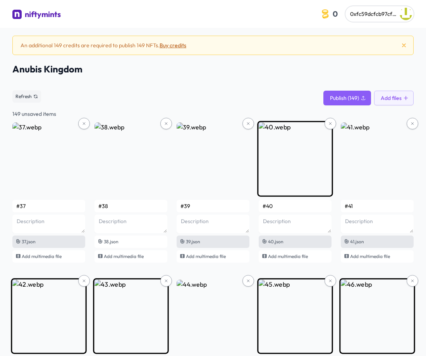
click at [178, 47] on button "Buy credits" at bounding box center [173, 45] width 27 height 8
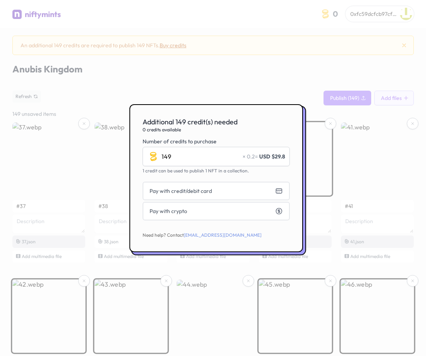
click at [234, 86] on div at bounding box center [216, 178] width 432 height 356
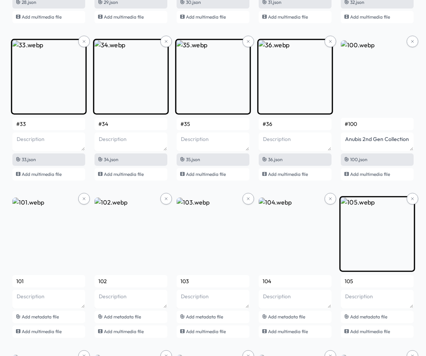
scroll to position [3062, 0]
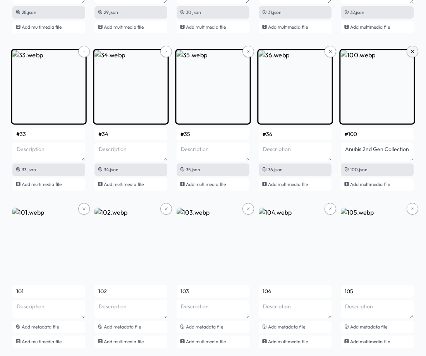
click at [411, 52] on icon at bounding box center [412, 51] width 5 height 5
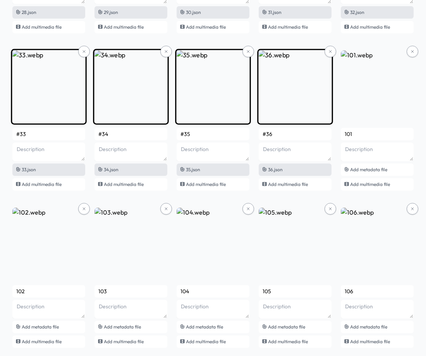
click at [411, 52] on icon at bounding box center [412, 51] width 5 height 5
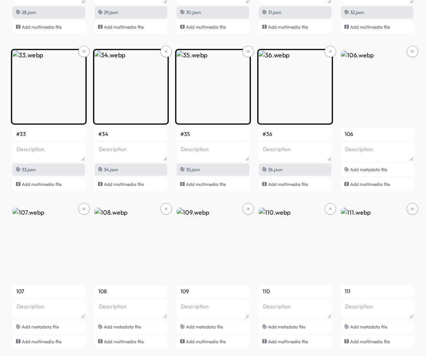
click at [411, 52] on icon at bounding box center [412, 51] width 5 height 5
click at [86, 207] on icon at bounding box center [84, 209] width 5 height 5
click at [411, 52] on icon at bounding box center [412, 51] width 5 height 5
click at [86, 207] on icon at bounding box center [84, 209] width 5 height 5
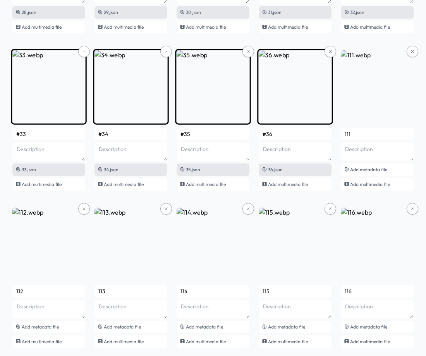
click at [411, 52] on icon at bounding box center [412, 51] width 5 height 5
click at [86, 207] on icon at bounding box center [84, 209] width 5 height 5
click at [411, 52] on icon at bounding box center [412, 51] width 5 height 5
click at [86, 207] on icon at bounding box center [84, 209] width 5 height 5
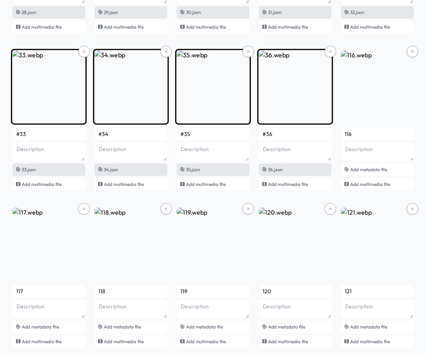
click at [411, 52] on icon at bounding box center [412, 51] width 5 height 5
click at [86, 207] on icon at bounding box center [84, 209] width 5 height 5
click at [411, 52] on icon at bounding box center [412, 51] width 5 height 5
click at [86, 207] on icon at bounding box center [84, 209] width 5 height 5
click at [411, 52] on icon at bounding box center [412, 51] width 5 height 5
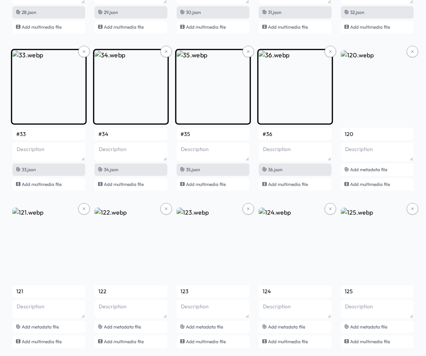
click at [86, 207] on icon at bounding box center [84, 209] width 5 height 5
click at [411, 52] on icon at bounding box center [412, 51] width 5 height 5
click at [86, 207] on icon at bounding box center [84, 209] width 5 height 5
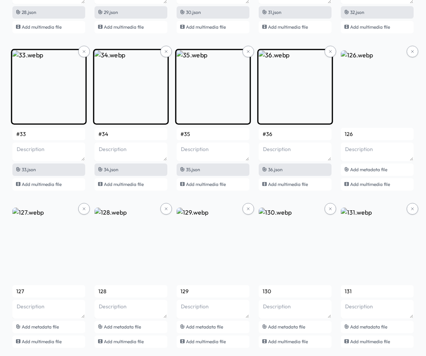
click at [411, 52] on icon at bounding box center [412, 51] width 5 height 5
click at [86, 207] on icon at bounding box center [84, 209] width 5 height 5
click at [411, 52] on icon at bounding box center [412, 51] width 5 height 5
click at [86, 207] on icon at bounding box center [84, 209] width 5 height 5
click at [411, 52] on icon at bounding box center [412, 51] width 5 height 5
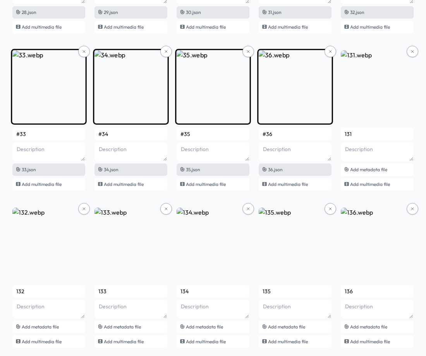
click at [411, 52] on icon at bounding box center [412, 51] width 5 height 5
click at [86, 207] on icon at bounding box center [84, 209] width 5 height 5
click at [411, 52] on icon at bounding box center [412, 51] width 5 height 5
click at [86, 207] on icon at bounding box center [84, 209] width 5 height 5
click at [411, 52] on icon at bounding box center [412, 51] width 5 height 5
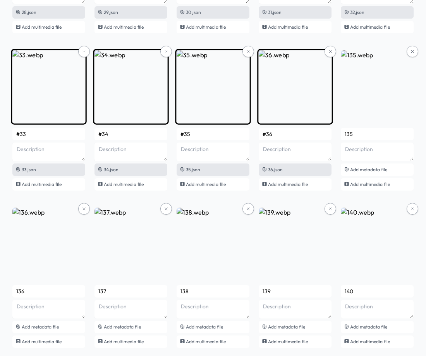
click at [86, 207] on icon at bounding box center [84, 209] width 5 height 5
click at [411, 52] on icon at bounding box center [412, 51] width 5 height 5
click at [86, 207] on icon at bounding box center [84, 209] width 5 height 5
click at [411, 52] on icon at bounding box center [412, 51] width 5 height 5
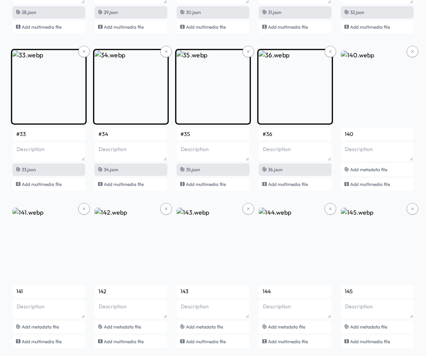
click at [86, 207] on icon at bounding box center [84, 209] width 5 height 5
click at [411, 52] on icon at bounding box center [412, 51] width 5 height 5
click at [86, 207] on icon at bounding box center [84, 209] width 5 height 5
click at [411, 52] on icon at bounding box center [412, 51] width 5 height 5
click at [86, 207] on icon at bounding box center [84, 209] width 5 height 5
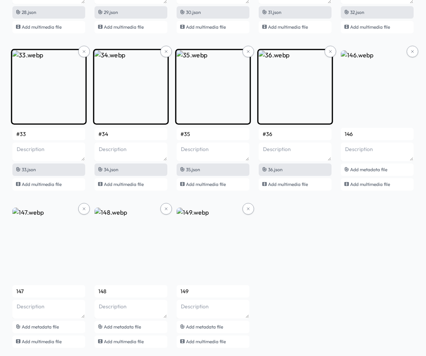
click at [411, 52] on icon at bounding box center [412, 51] width 5 height 5
click at [86, 207] on icon at bounding box center [84, 209] width 5 height 5
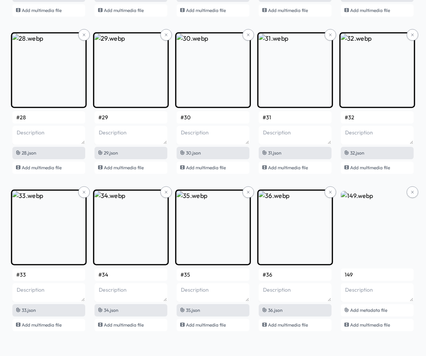
scroll to position [2921, 0]
click at [411, 52] on img at bounding box center [378, 70] width 76 height 76
click at [412, 192] on icon at bounding box center [412, 192] width 5 height 5
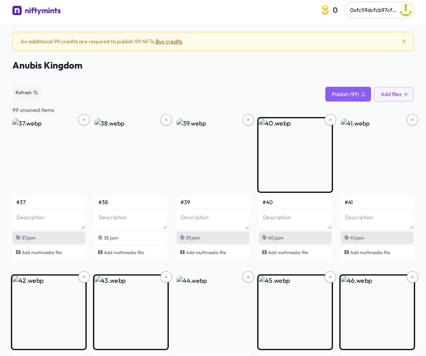
scroll to position [0, 0]
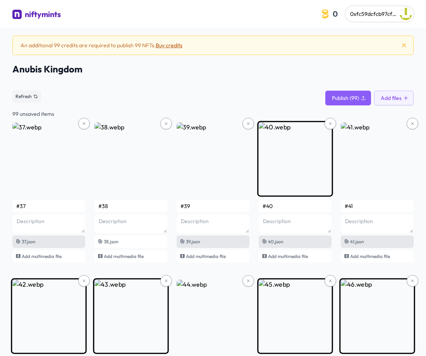
click at [168, 46] on button "Buy credits" at bounding box center [169, 45] width 27 height 8
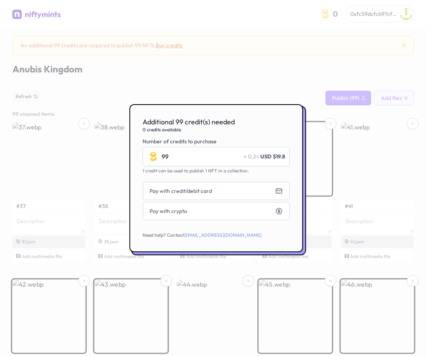
click at [200, 73] on div at bounding box center [216, 178] width 432 height 356
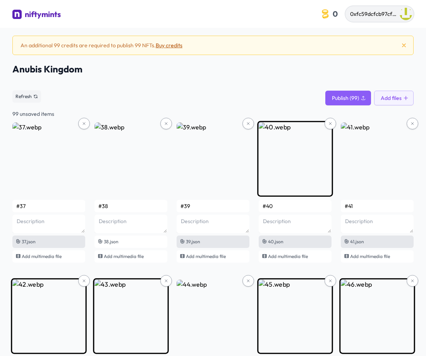
click at [398, 17] on button "0xfc59dcfcb97cf7e0f6e966f04fb933332c5fb3a2" at bounding box center [380, 14] width 68 height 16
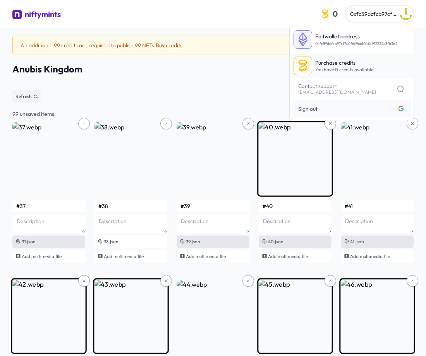
click at [314, 70] on link "Purchase credits You have 0 credits available" at bounding box center [352, 65] width 122 height 25
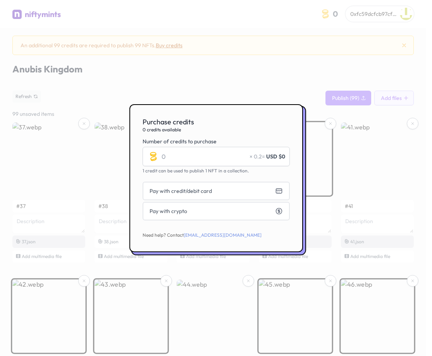
click at [221, 66] on div at bounding box center [216, 178] width 432 height 356
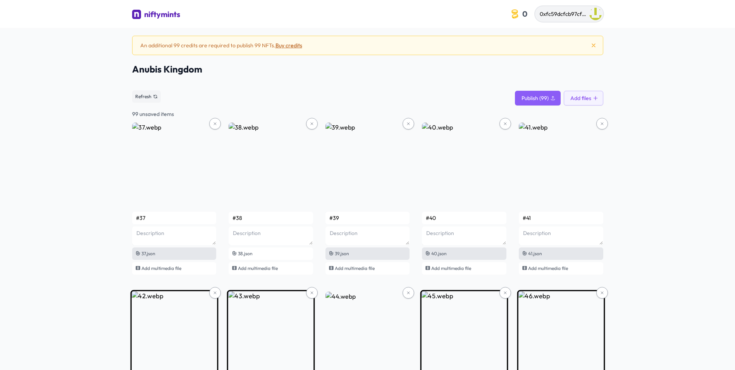
click at [426, 17] on span "0xfc59dcfcb97cf7e0f6e966f04fb933332c5fb3a2" at bounding box center [601, 13] width 123 height 7
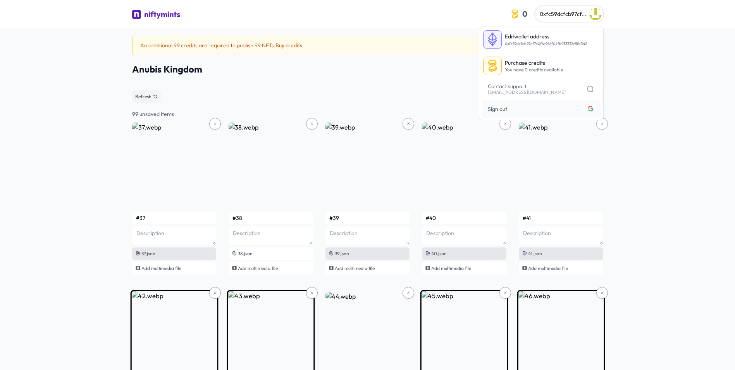
drag, startPoint x: 338, startPoint y: 77, endPoint x: 333, endPoint y: 74, distance: 5.7
click at [338, 76] on div "See smart contract" at bounding box center [367, 78] width 471 height 12
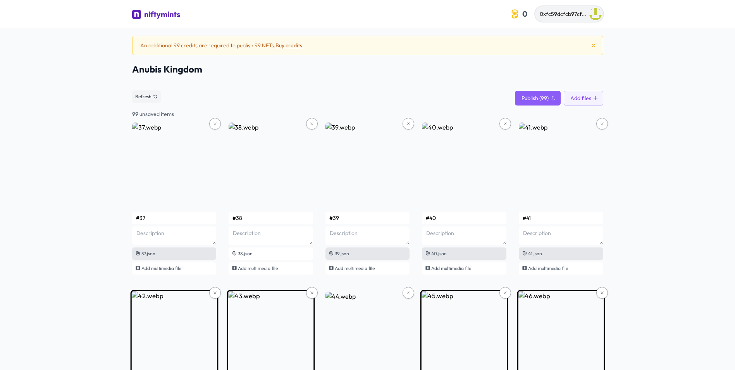
click at [426, 15] on span "0xfc59dcfcb97cf7e0f6e966f04fb933332c5fb3a2" at bounding box center [601, 13] width 123 height 7
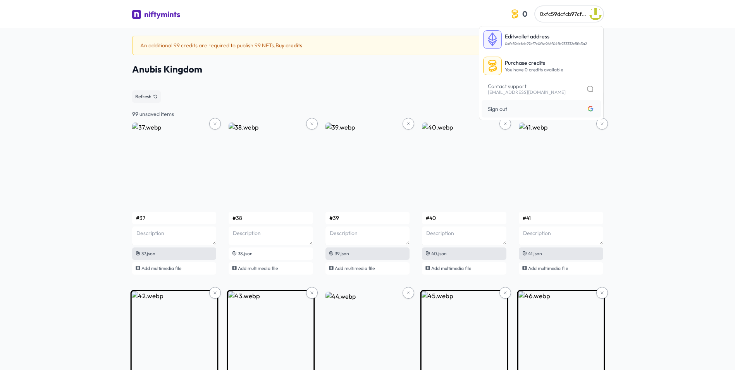
click at [397, 70] on span "Anubis Kingdom" at bounding box center [367, 69] width 471 height 12
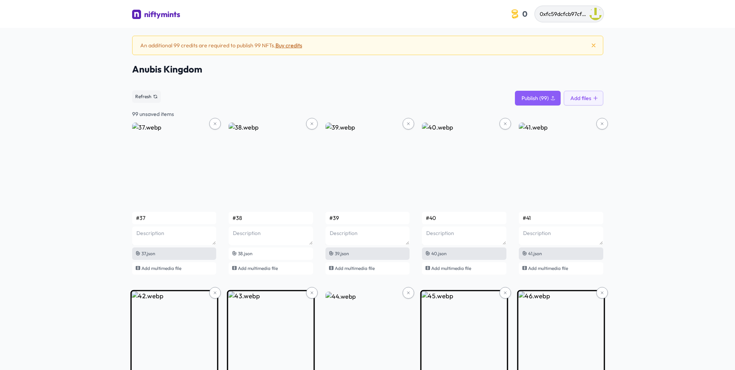
click at [426, 10] on button "0xfc59dcfcb97cf7e0f6e966f04fb933332c5fb3a2" at bounding box center [569, 14] width 68 height 16
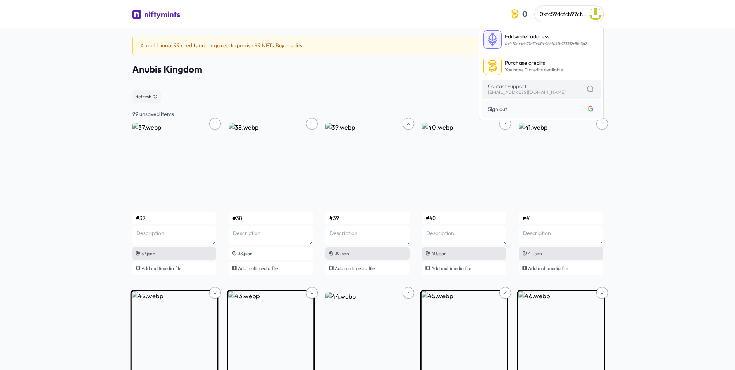
click at [426, 91] on span "Contact support [EMAIL_ADDRESS][DOMAIN_NAME] Average response time: 1-2 hours" at bounding box center [541, 88] width 107 height 13
click at [350, 50] on div "An additional 99 credits are required to publish 99 NFTs. Buy credits" at bounding box center [367, 45] width 471 height 19
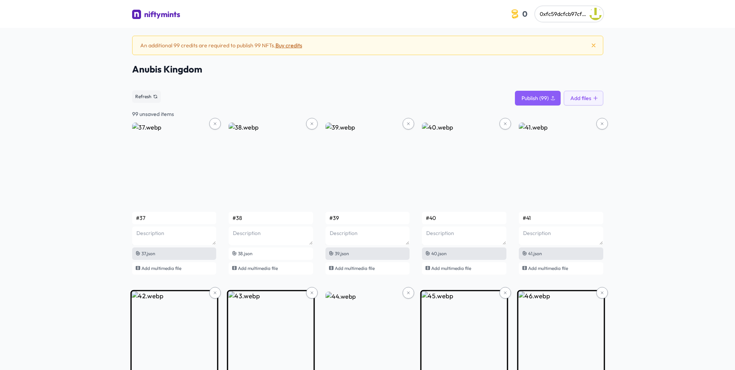
click at [291, 45] on button "Buy credits" at bounding box center [289, 45] width 27 height 8
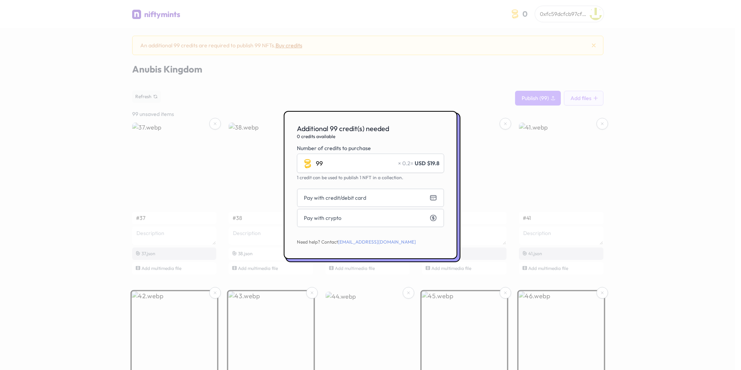
click at [404, 74] on div at bounding box center [370, 185] width 741 height 370
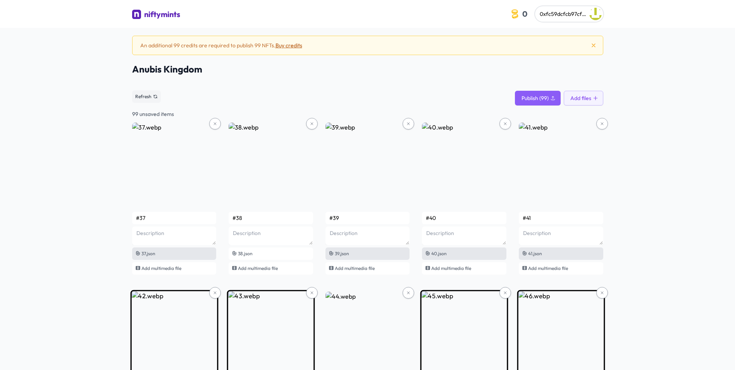
click at [288, 46] on button "Buy credits" at bounding box center [289, 45] width 27 height 8
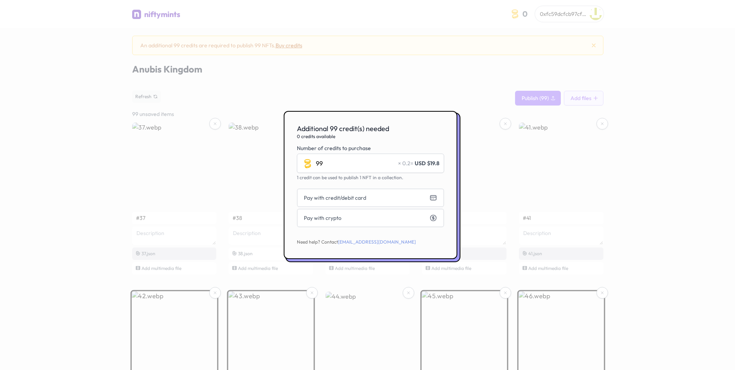
click at [280, 73] on div at bounding box center [370, 185] width 741 height 370
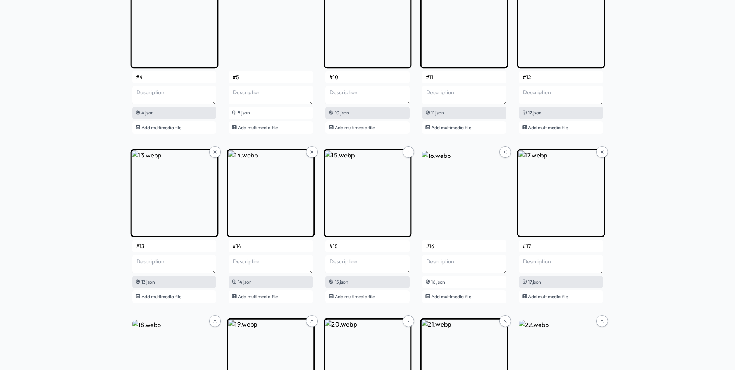
scroll to position [2481, 0]
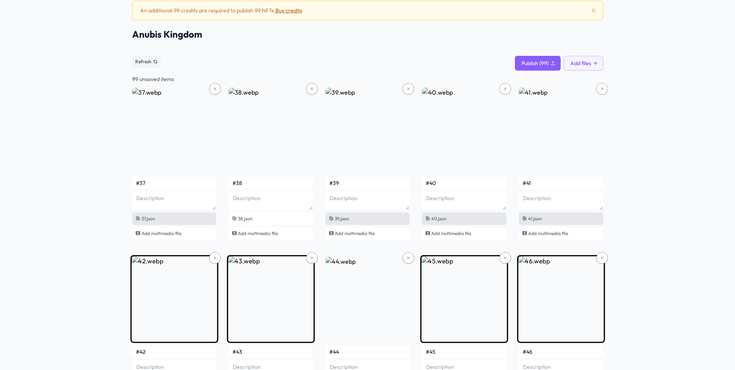
scroll to position [0, 0]
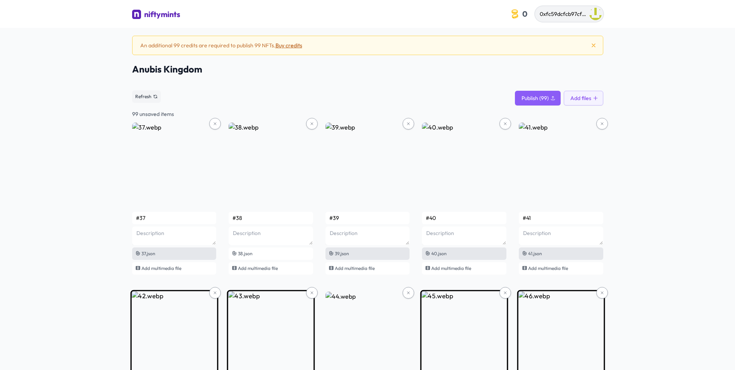
click at [426, 14] on span "0xfc59dcfcb97cf7e0f6e966f04fb933332c5fb3a2" at bounding box center [601, 13] width 123 height 7
